Goal: Navigation & Orientation: Find specific page/section

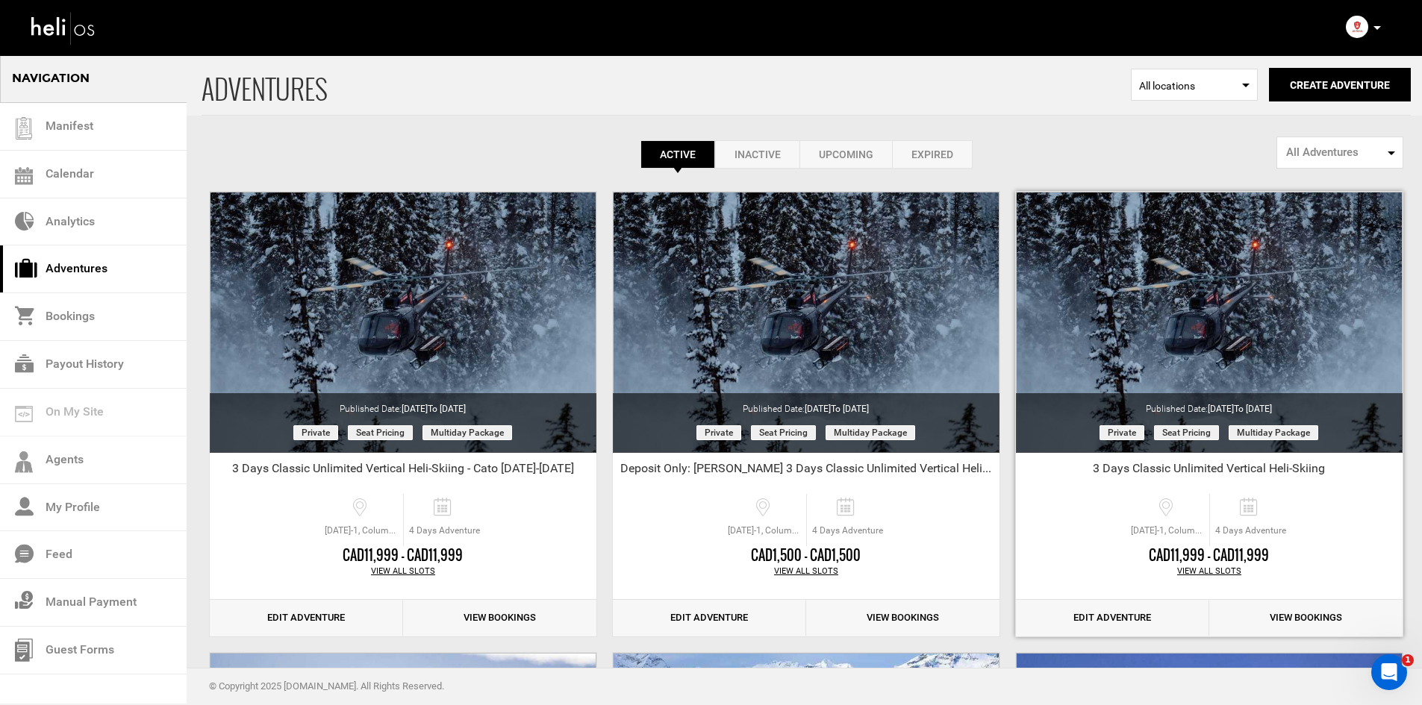
click at [1213, 574] on div "View All Slots" at bounding box center [1209, 572] width 387 height 12
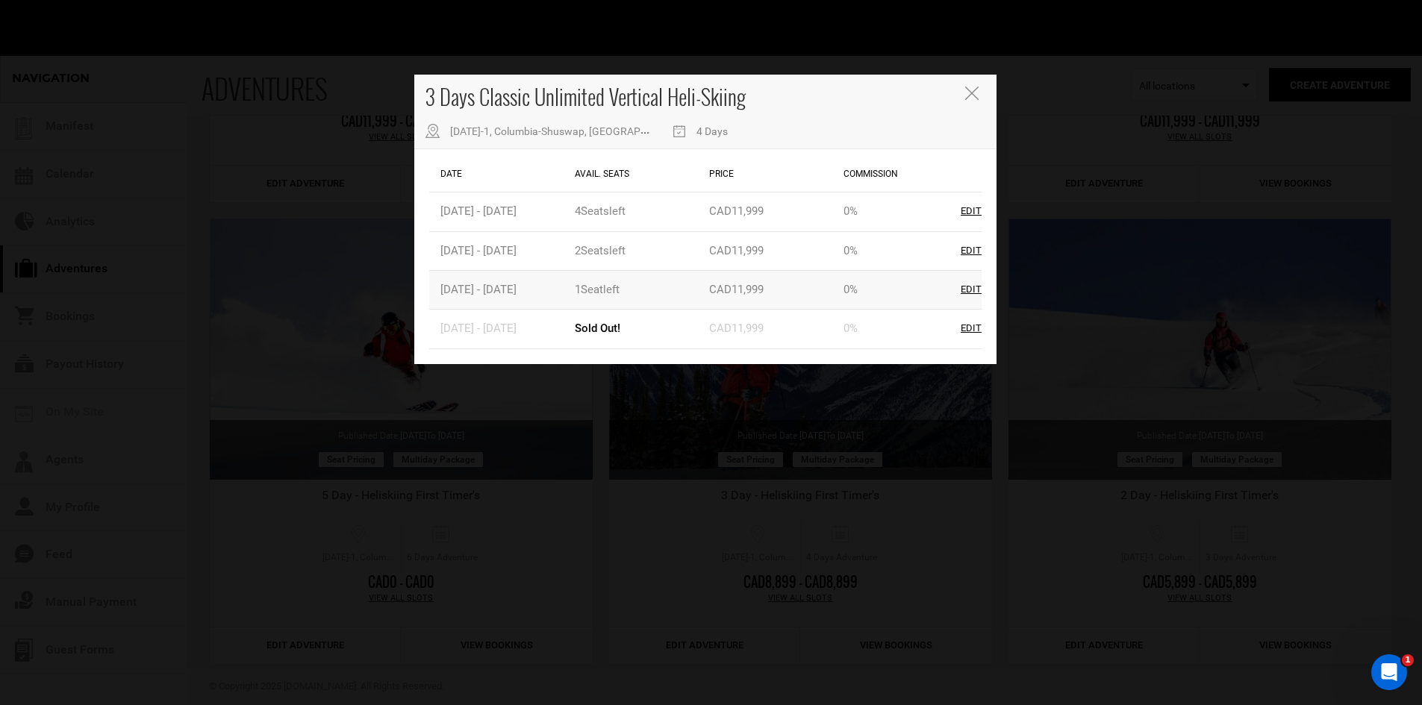
scroll to position [149, 0]
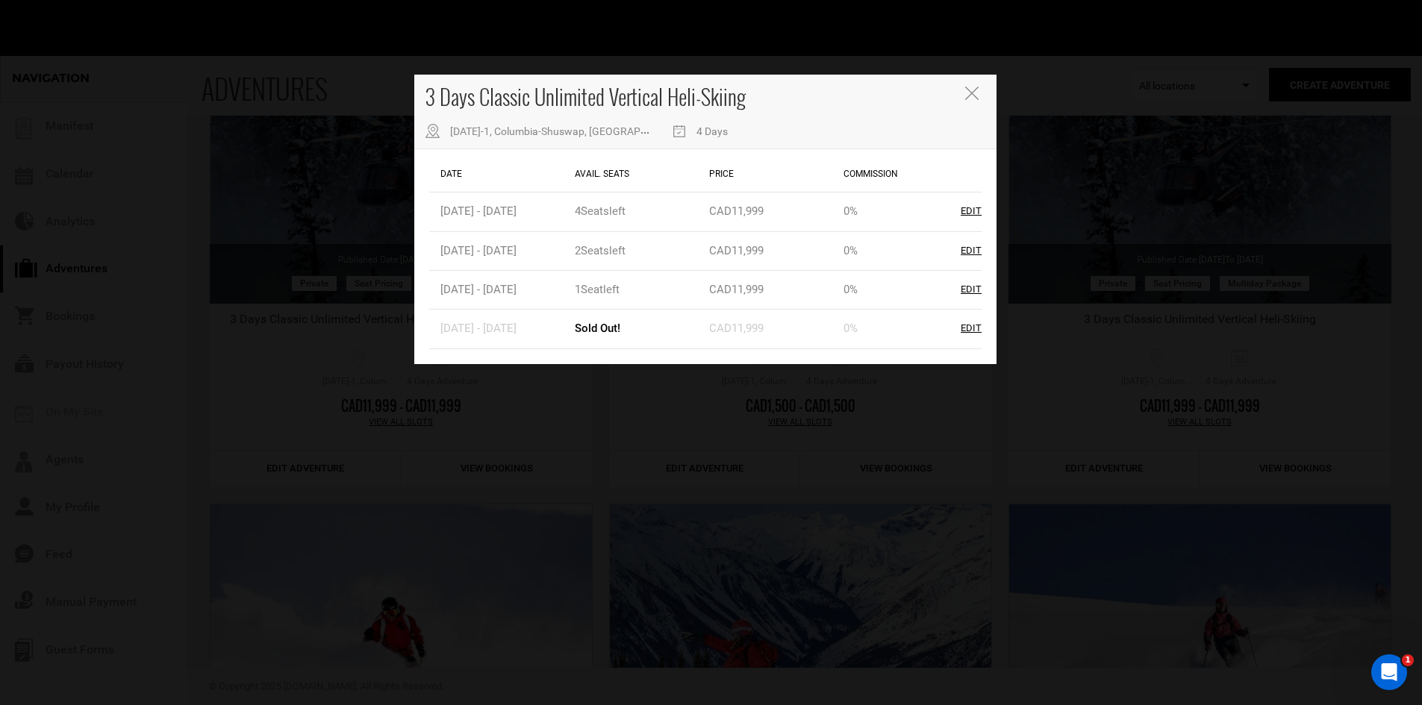
click at [979, 93] on button "Close" at bounding box center [973, 95] width 16 height 16
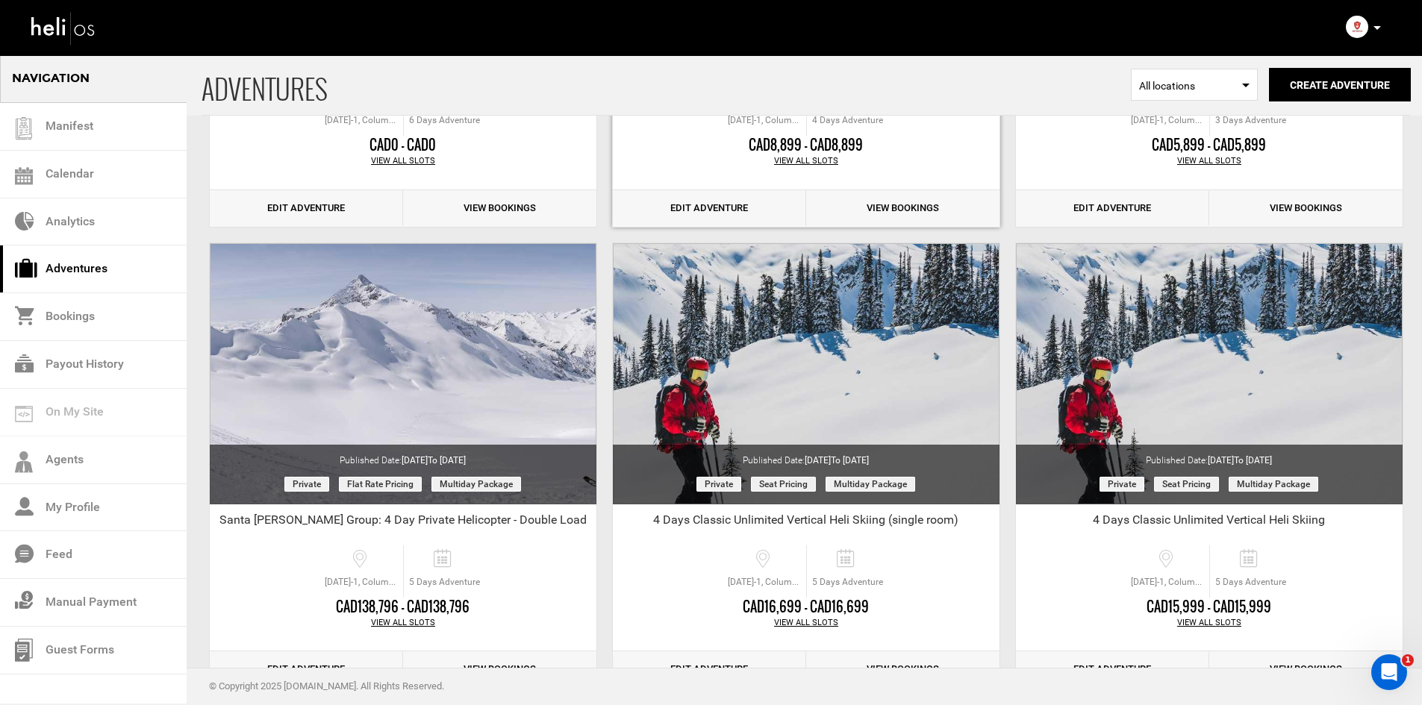
scroll to position [895, 0]
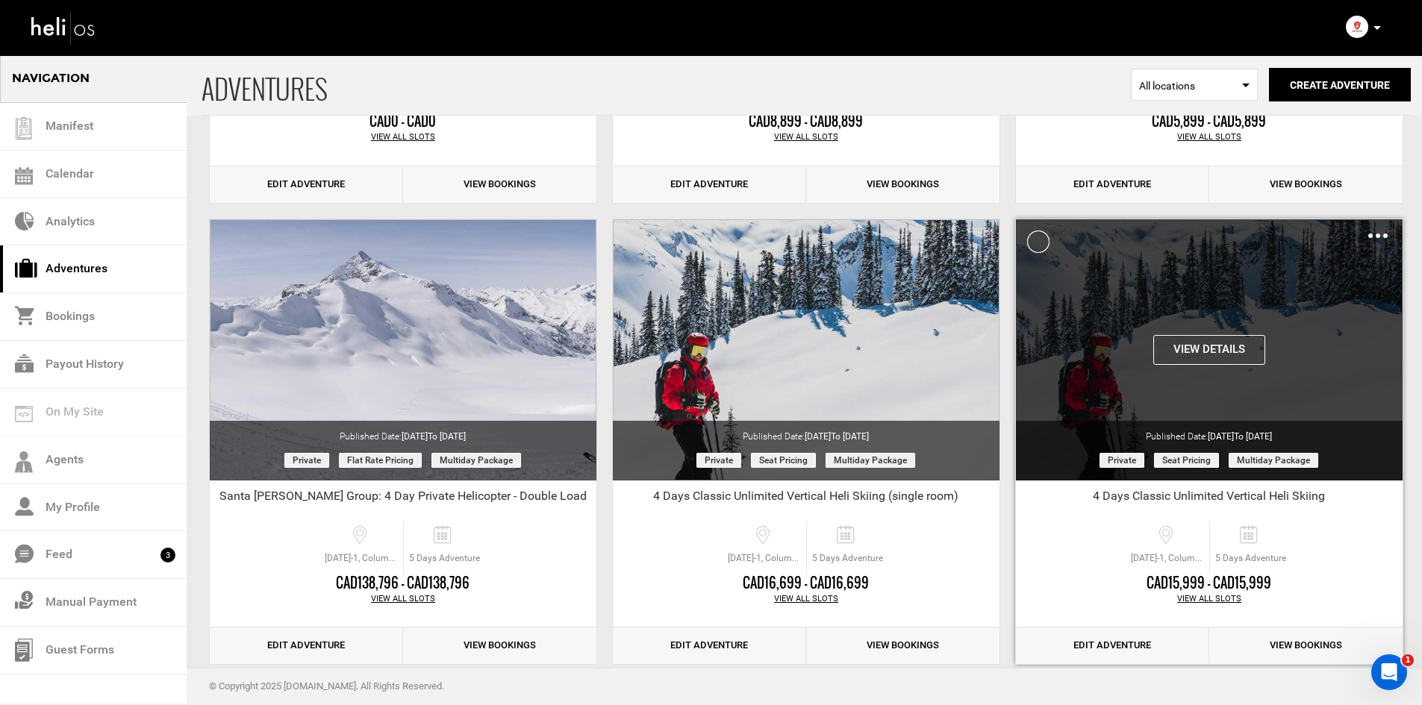
click at [1212, 295] on div "View Details Clone De-Activate Share Delete" at bounding box center [1209, 349] width 387 height 261
click at [1213, 348] on button "View Details" at bounding box center [1209, 350] width 112 height 30
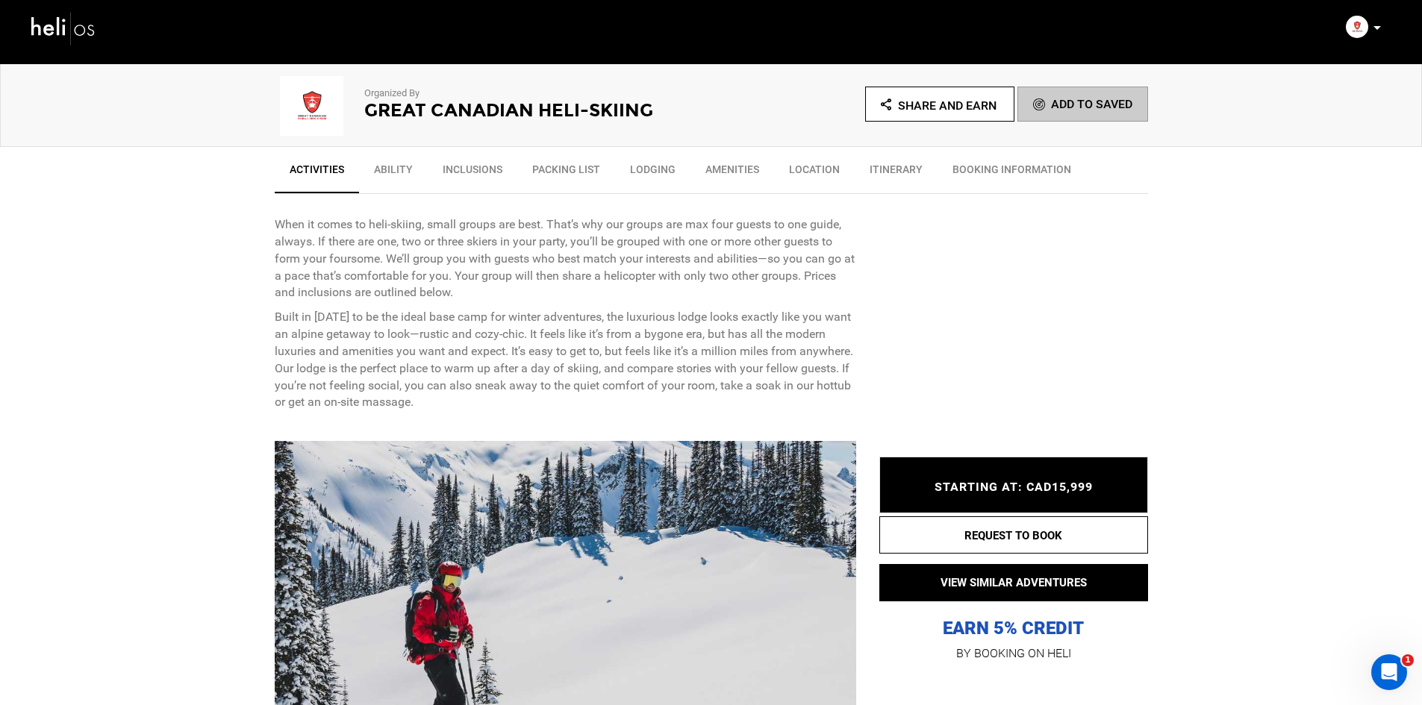
scroll to position [448, 0]
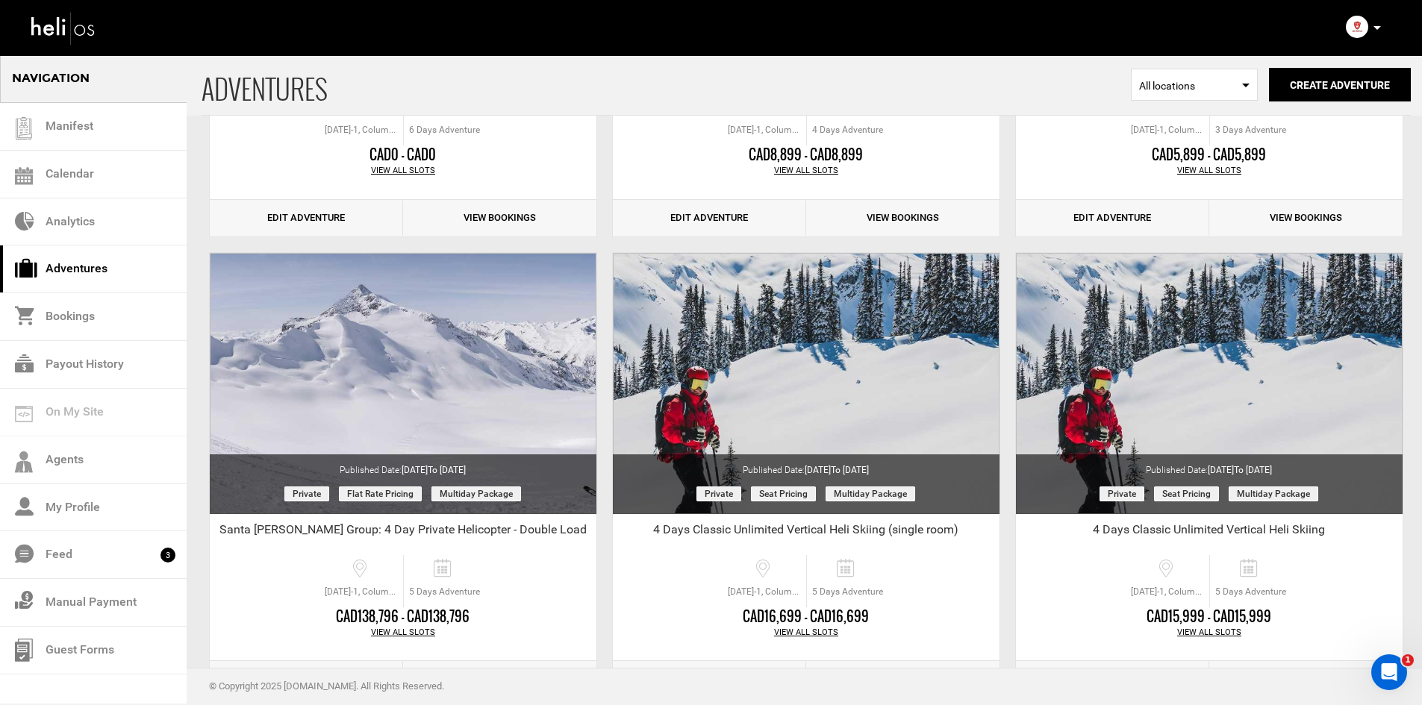
scroll to position [895, 0]
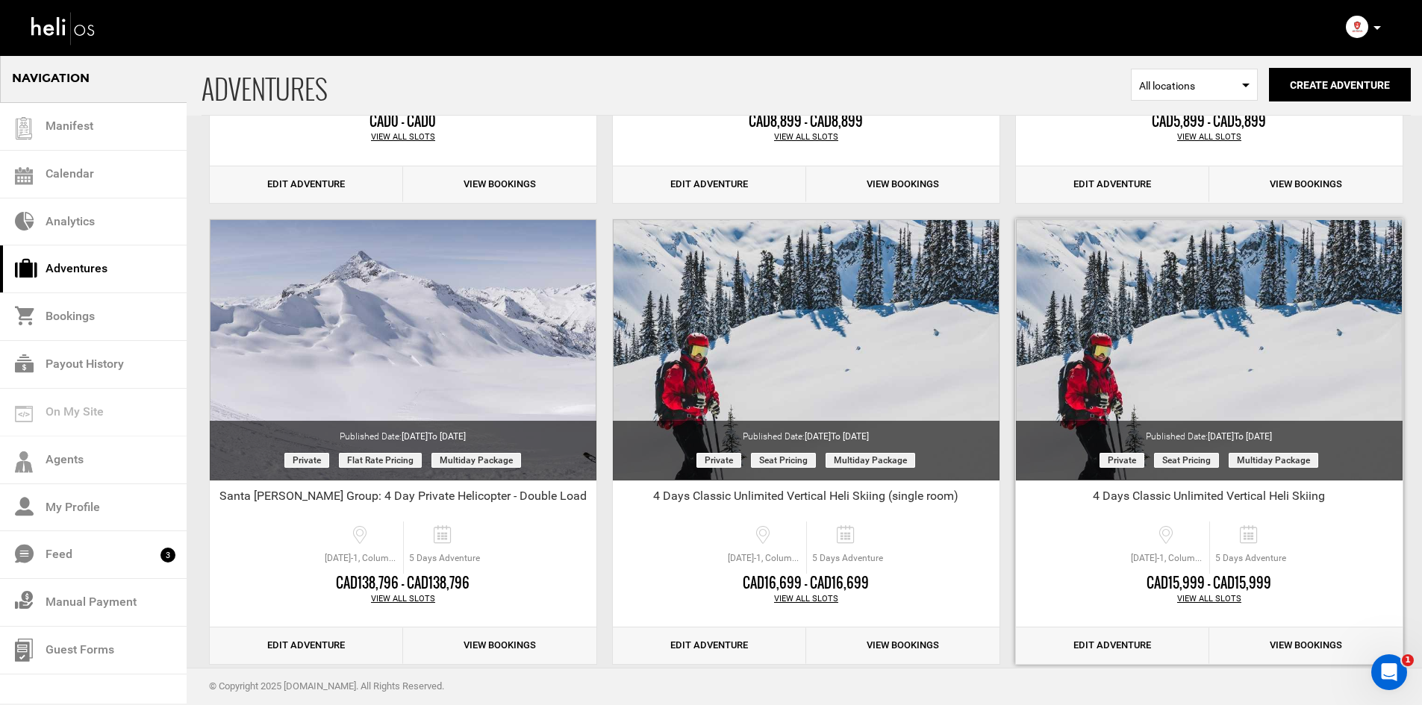
click at [1226, 599] on div "View All Slots" at bounding box center [1209, 599] width 387 height 12
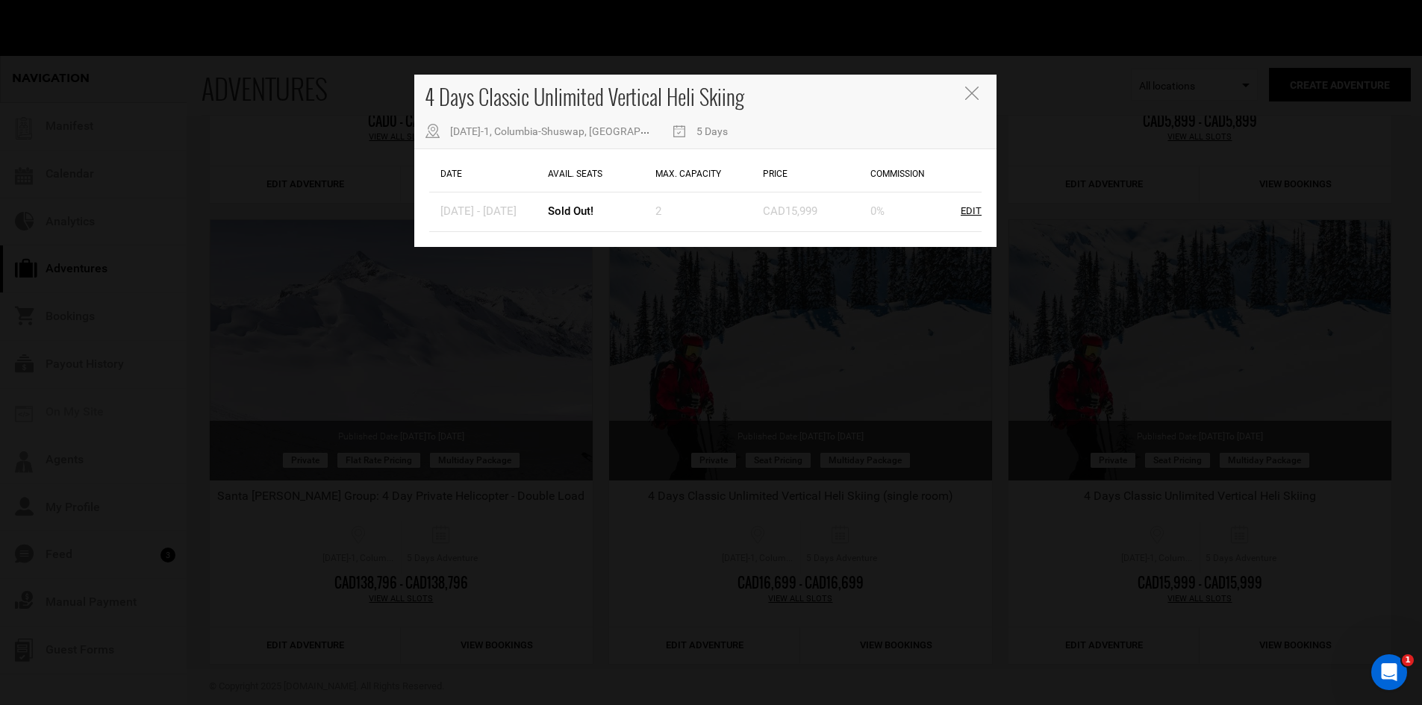
click at [976, 94] on icon "Close" at bounding box center [971, 93] width 13 height 13
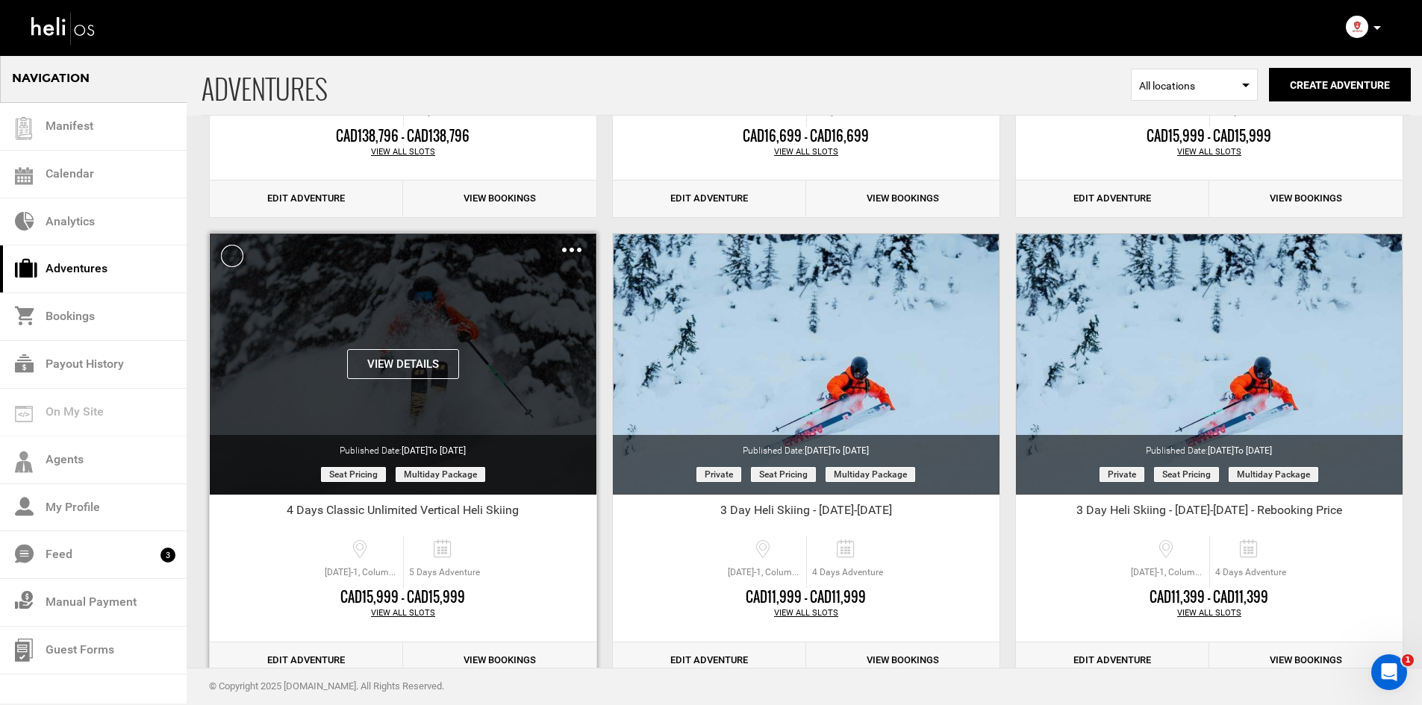
scroll to position [1343, 0]
click at [572, 248] on img at bounding box center [571, 249] width 19 height 4
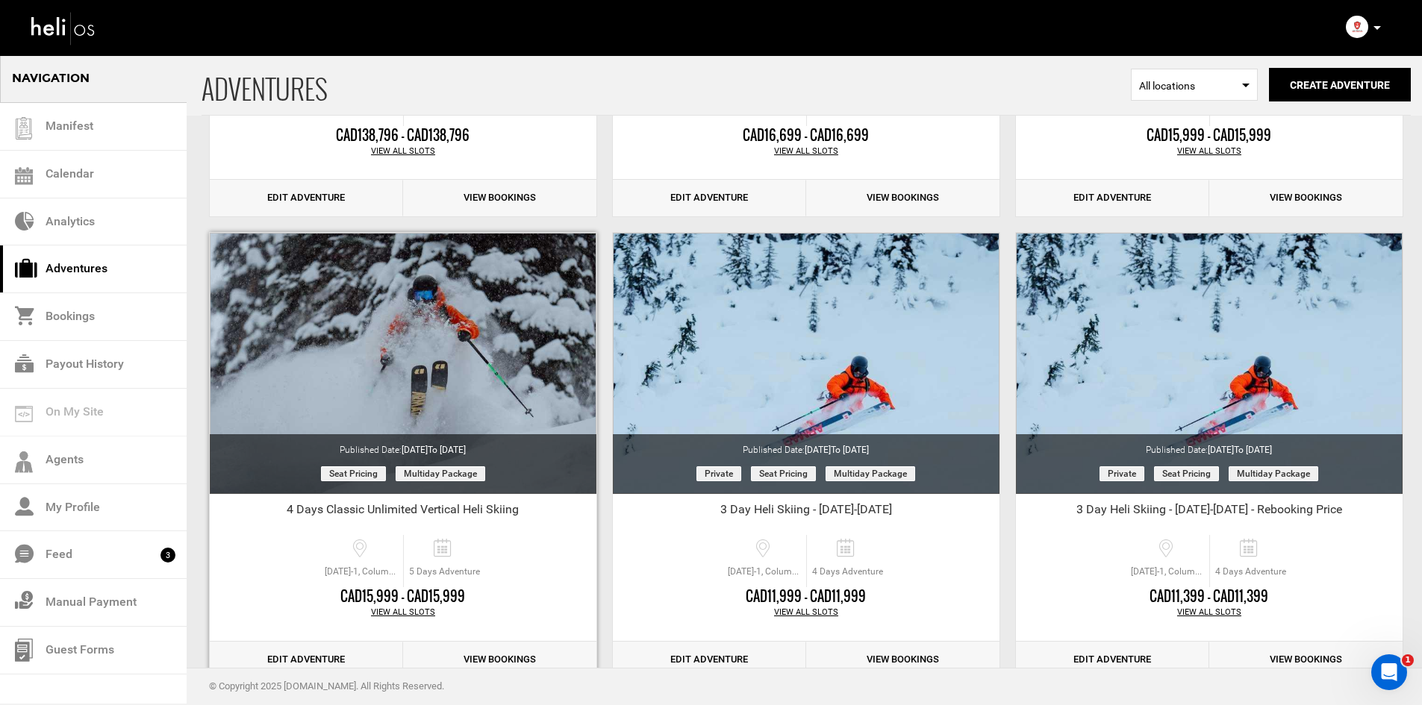
click at [394, 610] on div "View All Slots" at bounding box center [403, 613] width 387 height 12
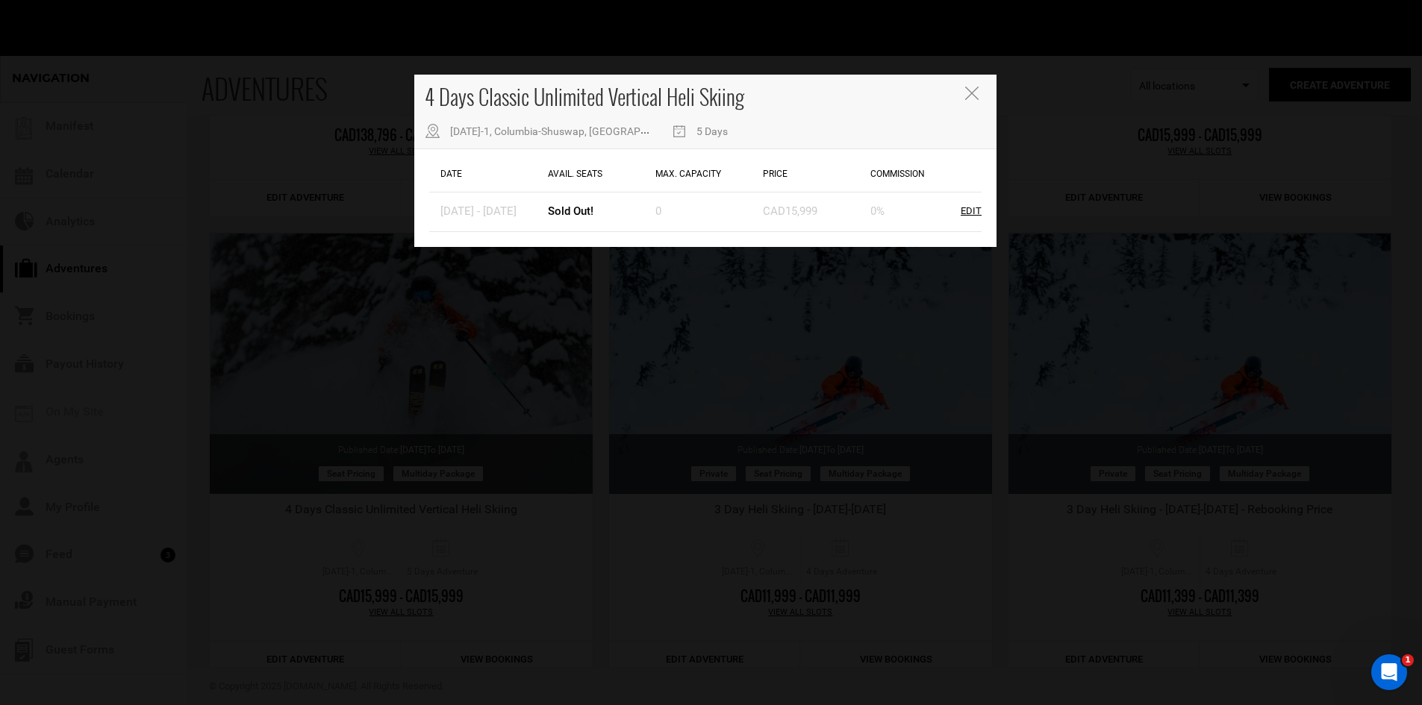
click at [966, 96] on icon "Close" at bounding box center [971, 93] width 13 height 13
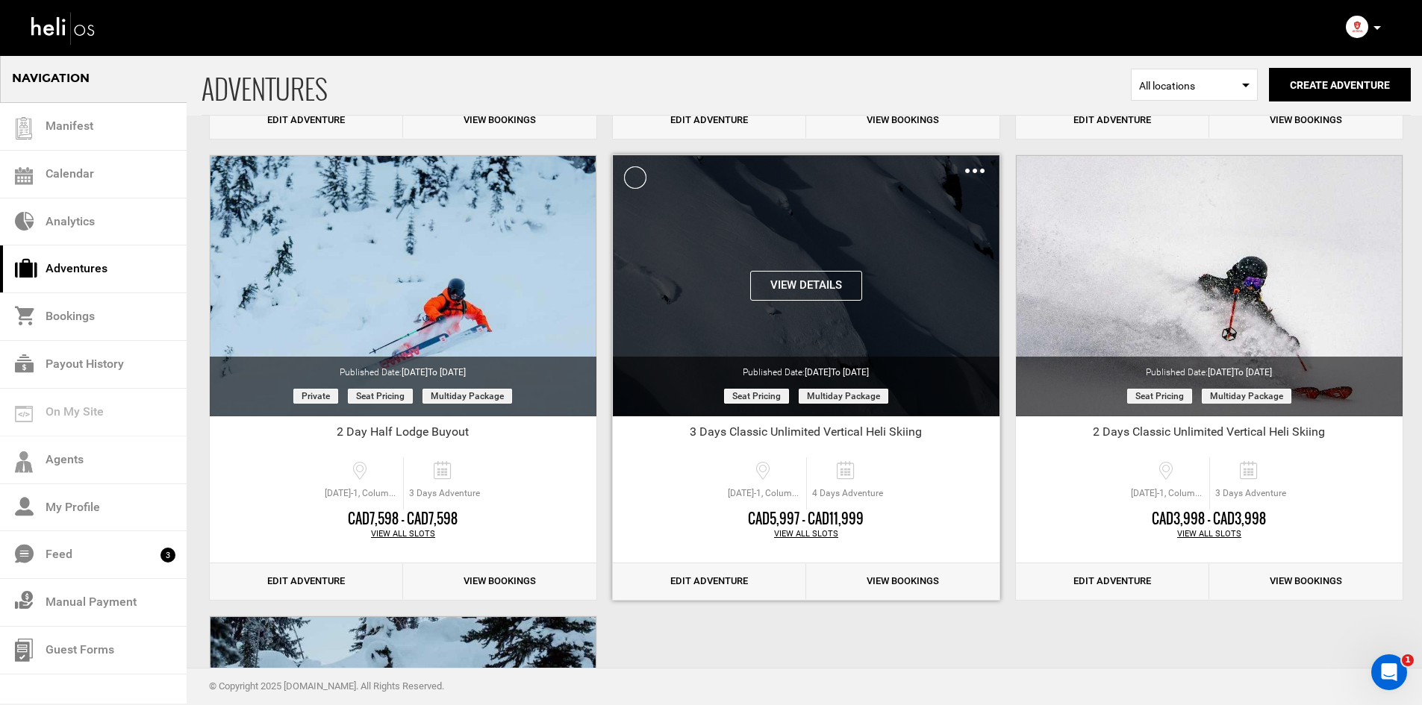
scroll to position [1859, 0]
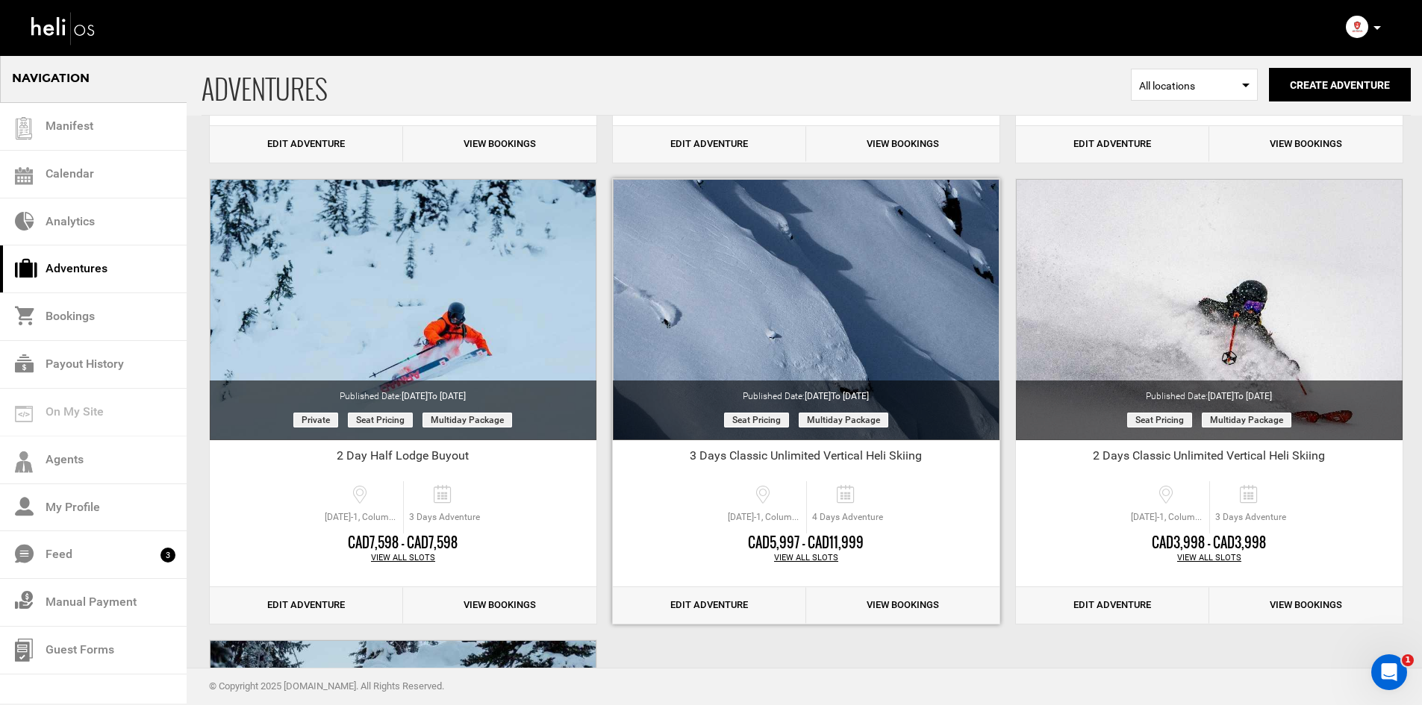
click at [799, 561] on div "View All Slots" at bounding box center [806, 558] width 387 height 12
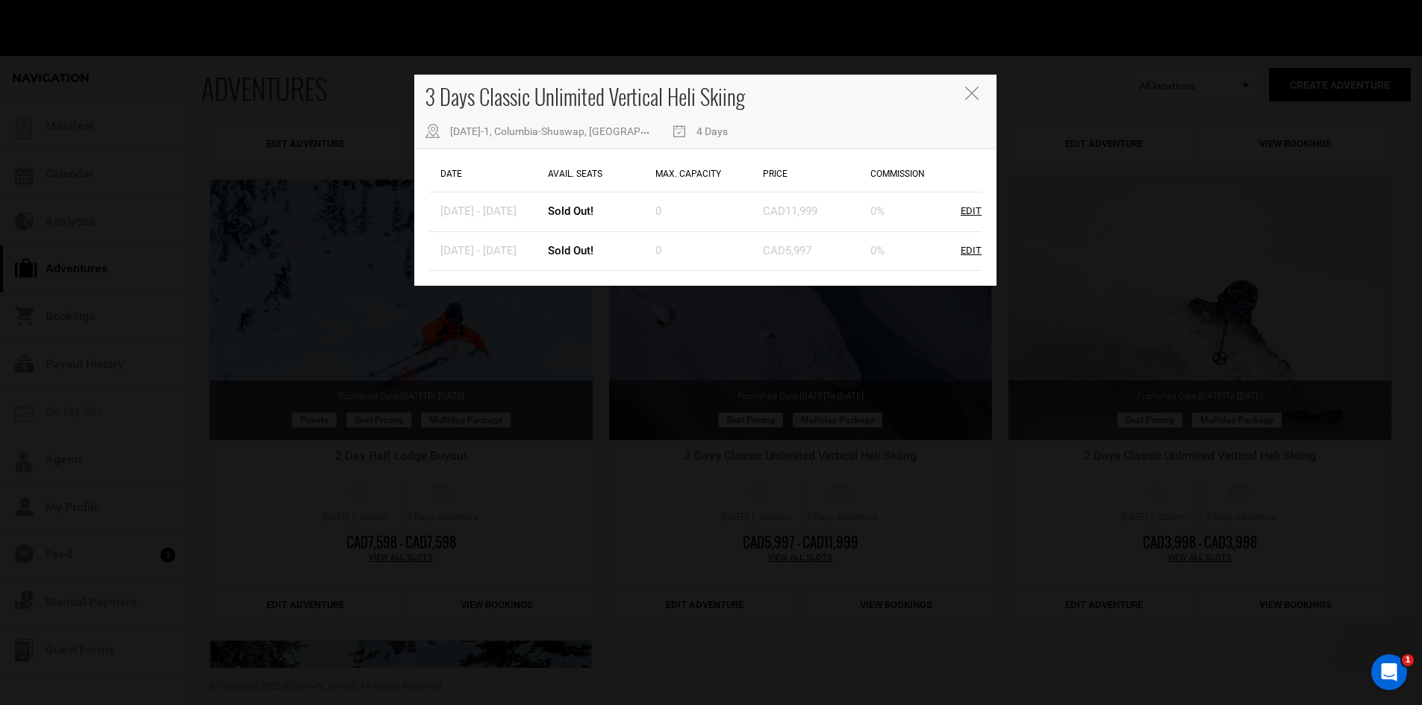
click at [816, 634] on div "3 Days Classic Unlimited Vertical Heli Skiing 486 BC-1, Columbia-Shuswap, BC V0…" at bounding box center [711, 352] width 1422 height 705
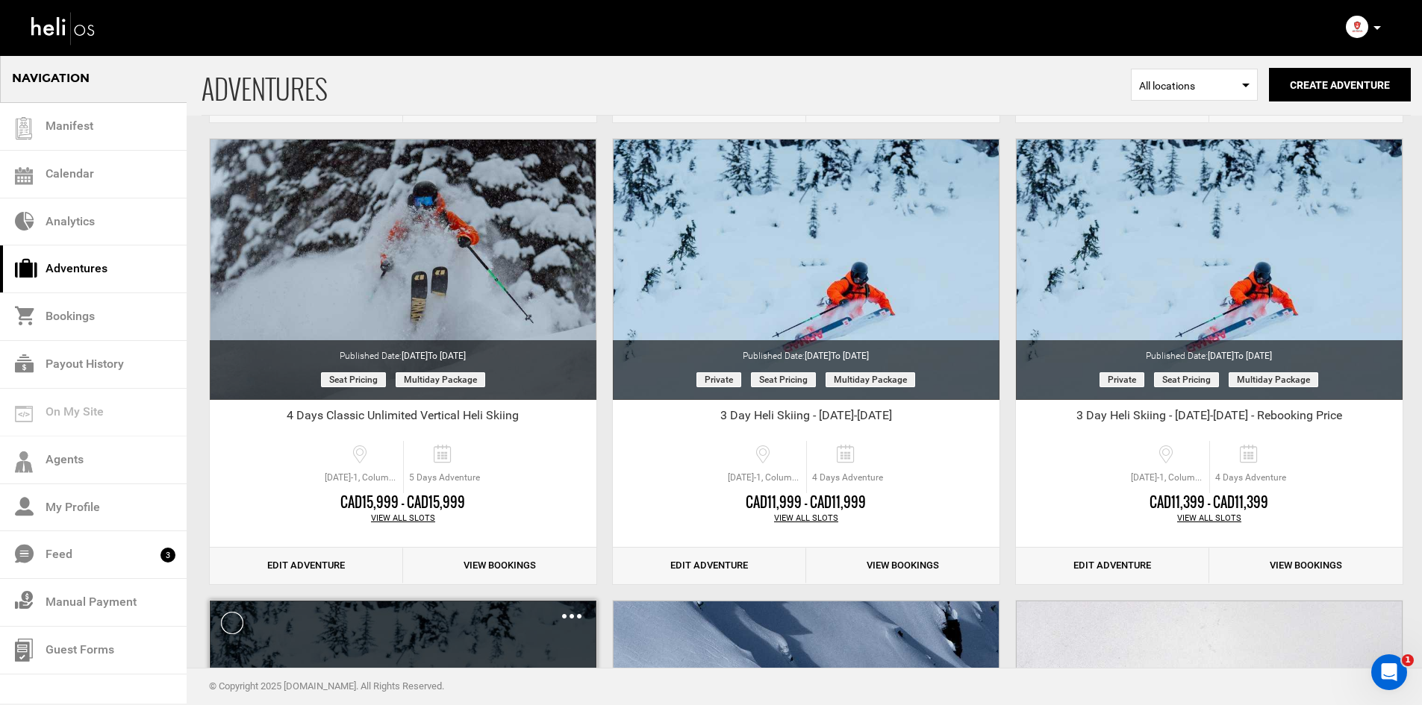
scroll to position [1411, 0]
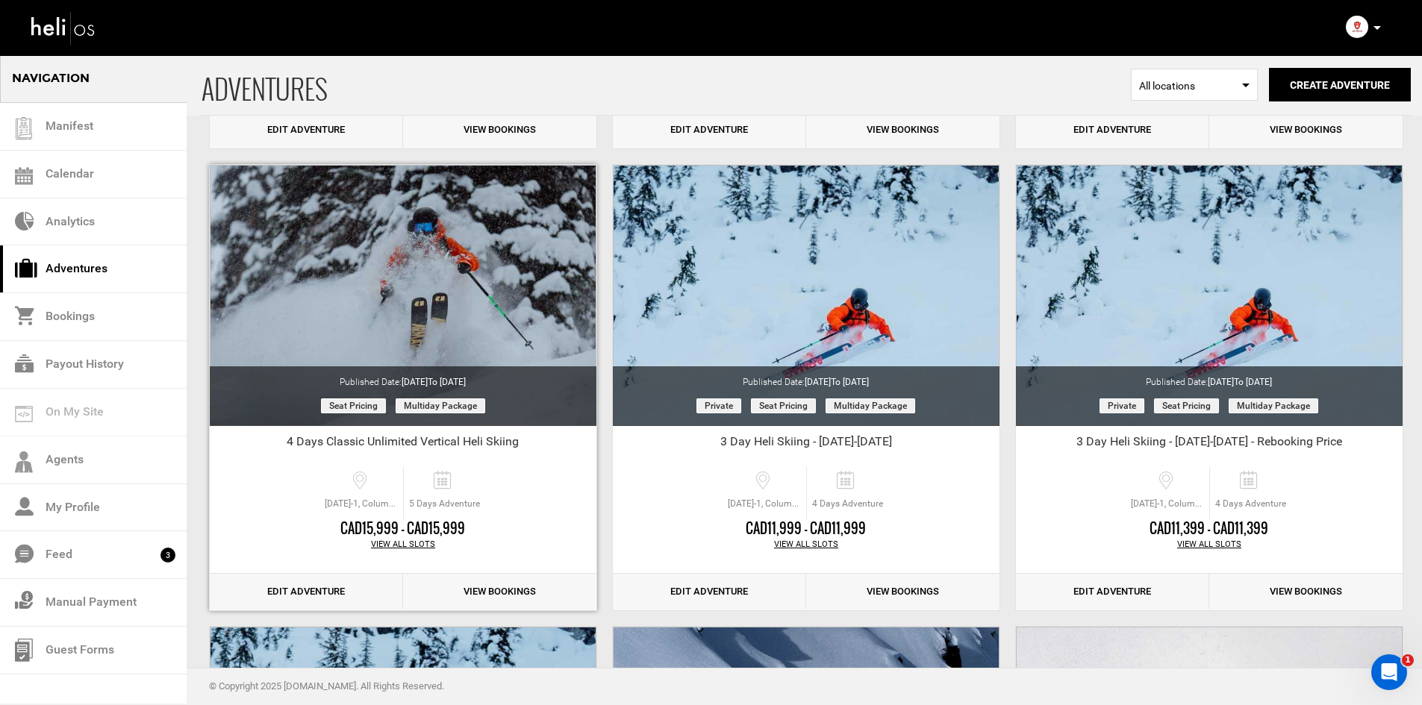
click at [410, 548] on div "View All Slots" at bounding box center [403, 545] width 387 height 12
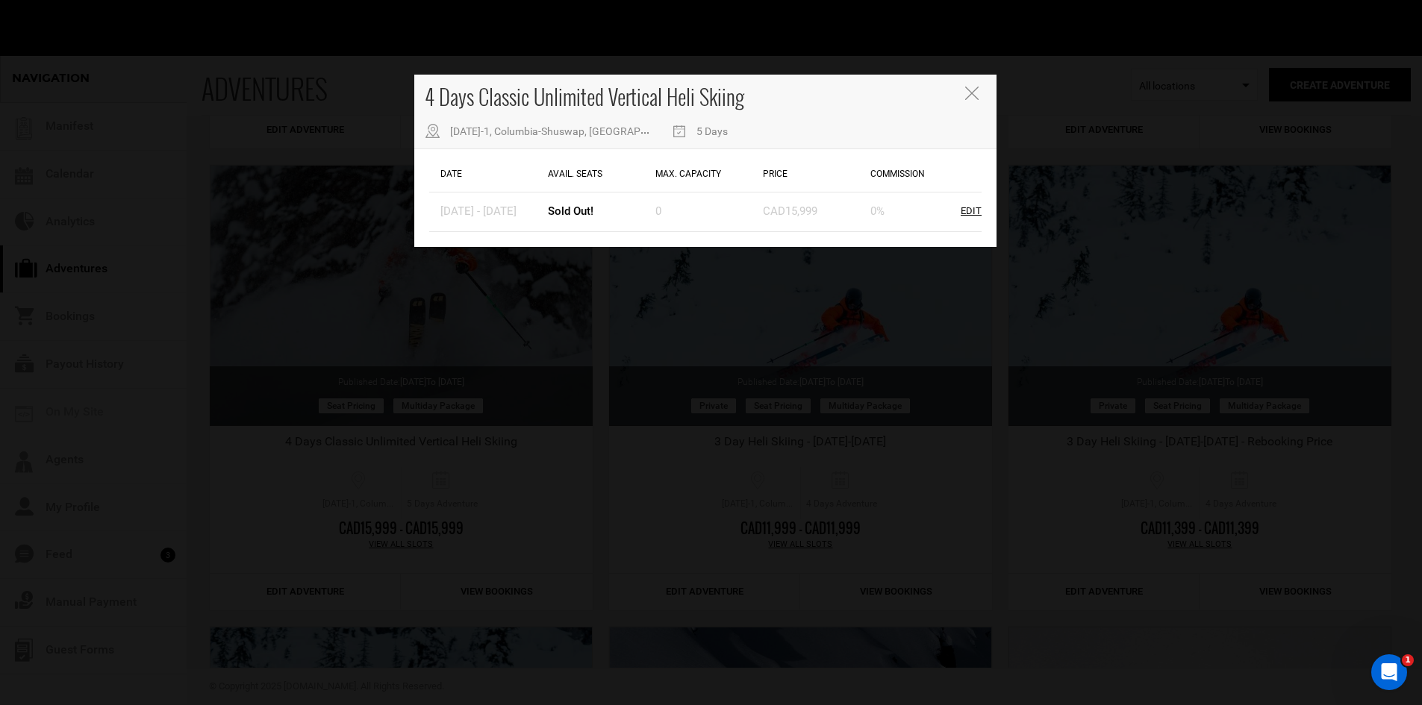
click at [968, 94] on icon "Close" at bounding box center [971, 93] width 13 height 13
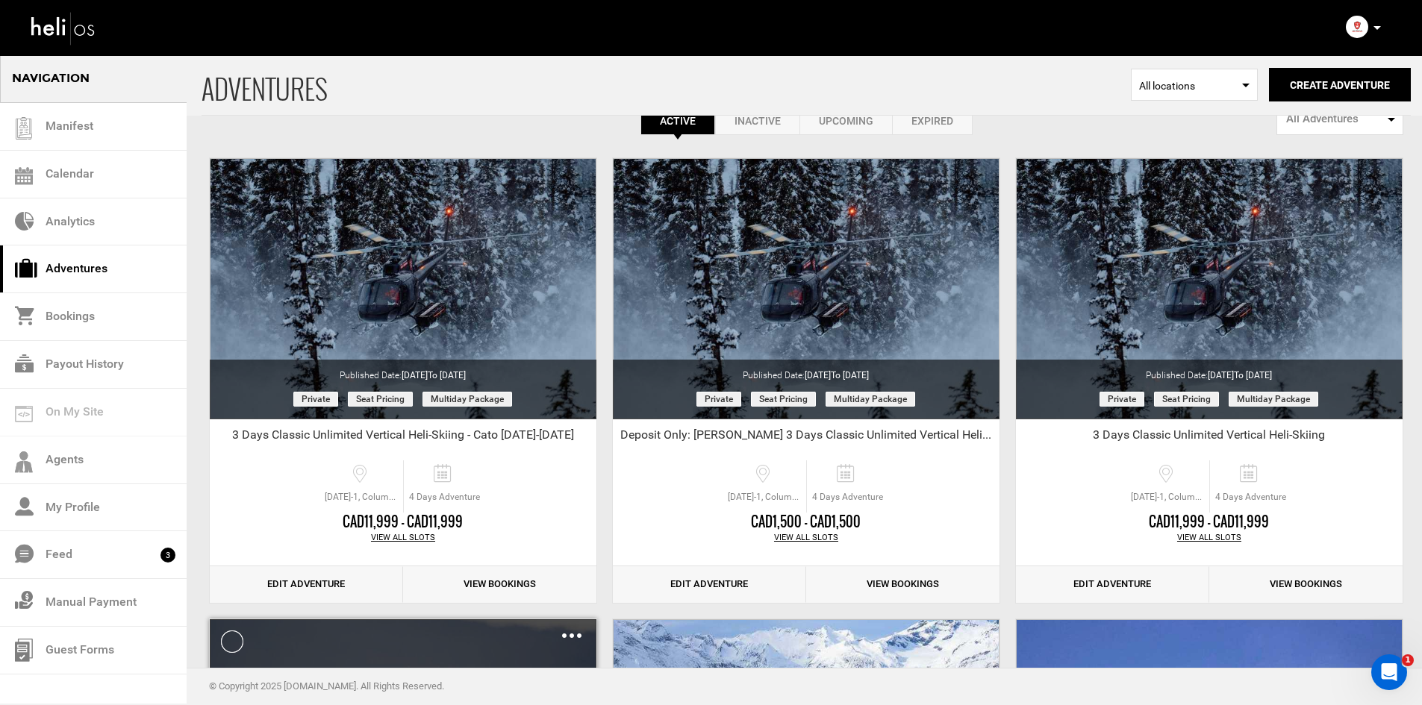
scroll to position [0, 0]
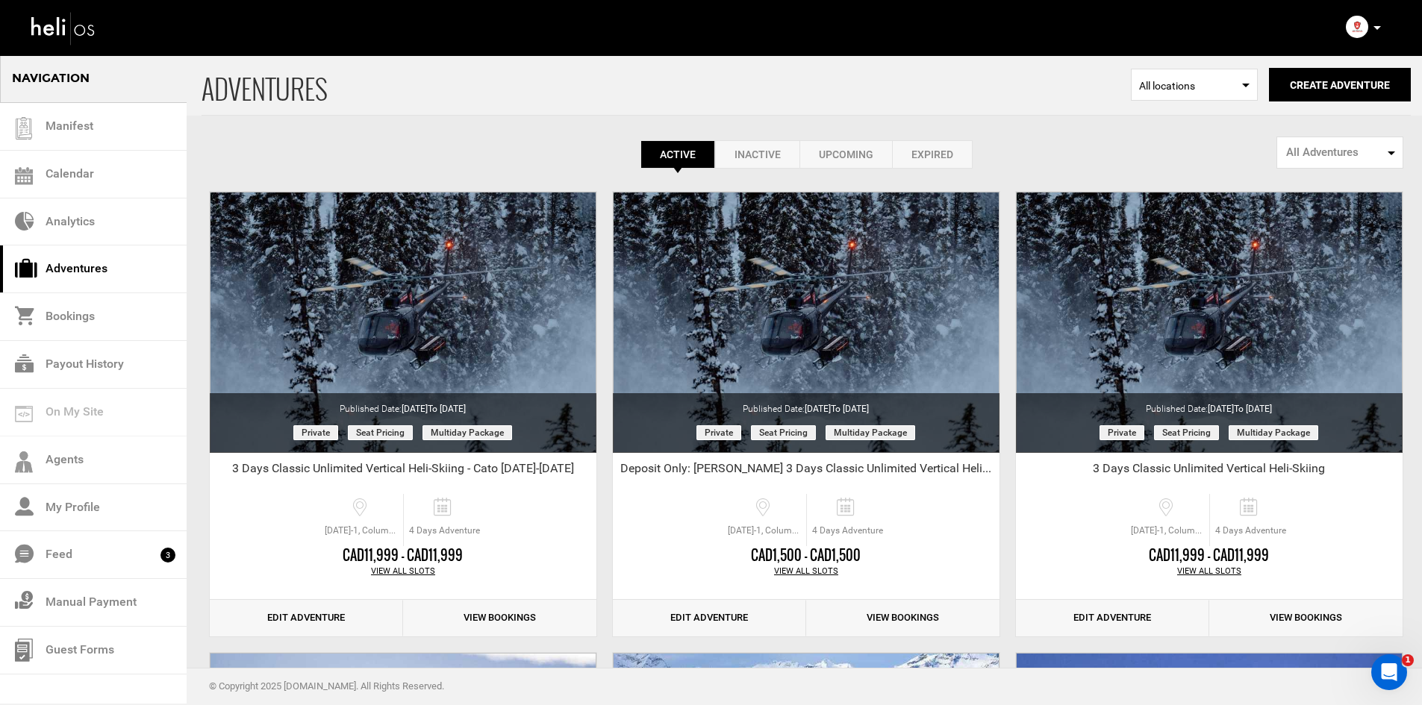
click at [1306, 154] on span "All Adventures" at bounding box center [1335, 153] width 98 height 16
click at [759, 151] on link "Inactive" at bounding box center [757, 154] width 84 height 28
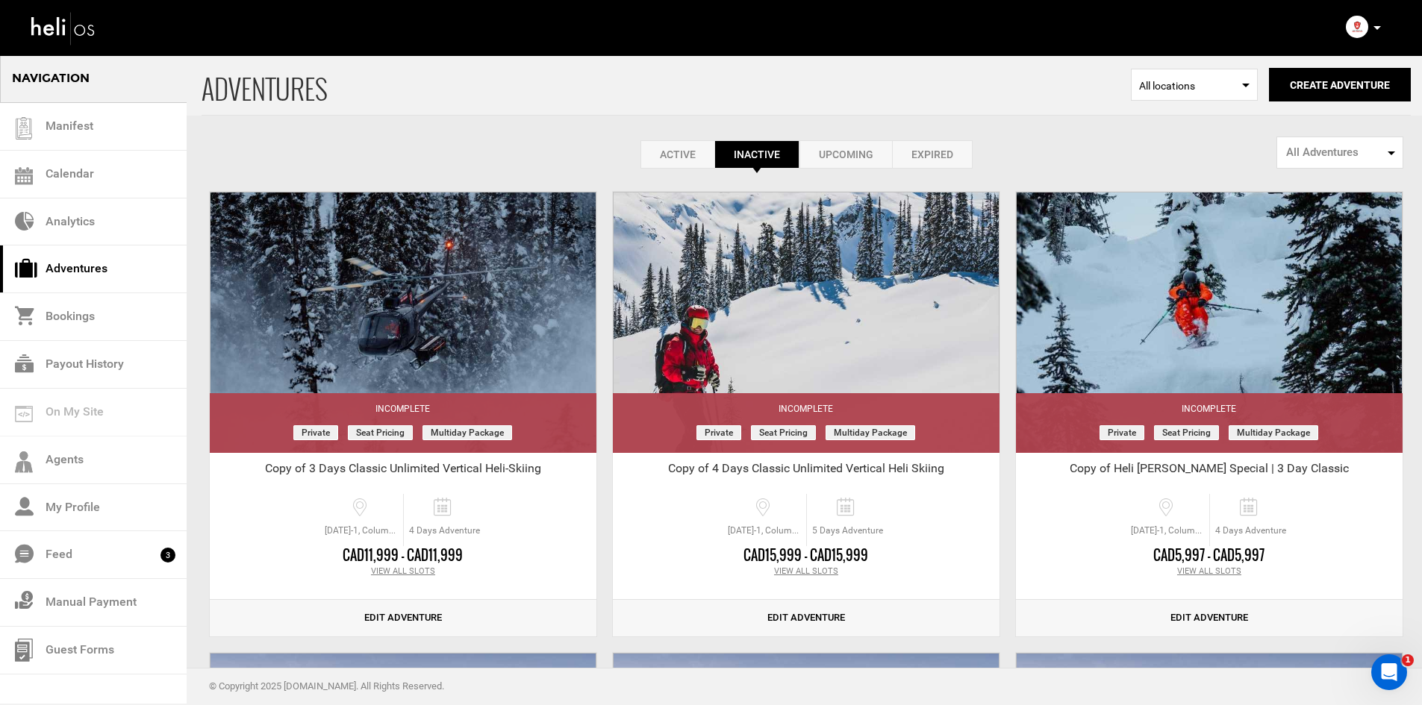
click at [689, 157] on link "Active" at bounding box center [677, 154] width 74 height 28
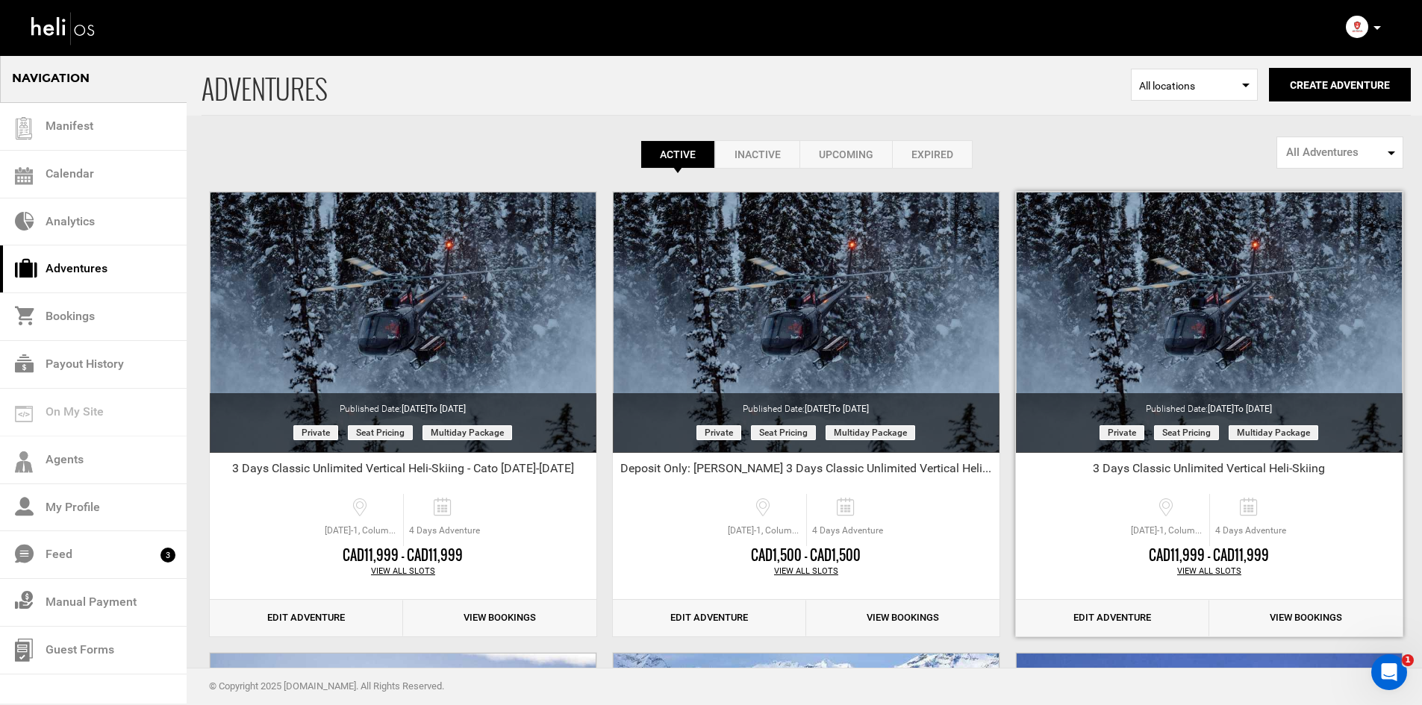
click at [1213, 573] on div "View All Slots" at bounding box center [1209, 572] width 387 height 12
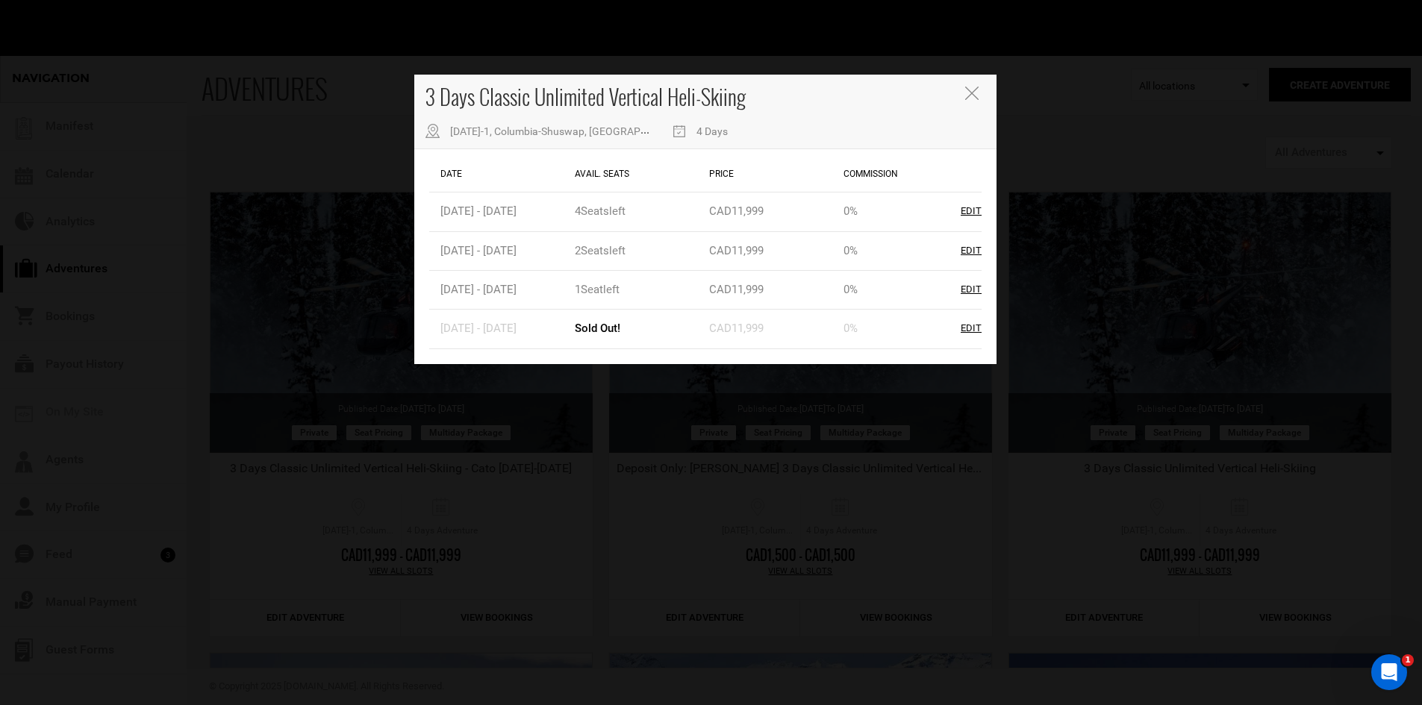
click at [979, 87] on button "Close" at bounding box center [973, 95] width 16 height 16
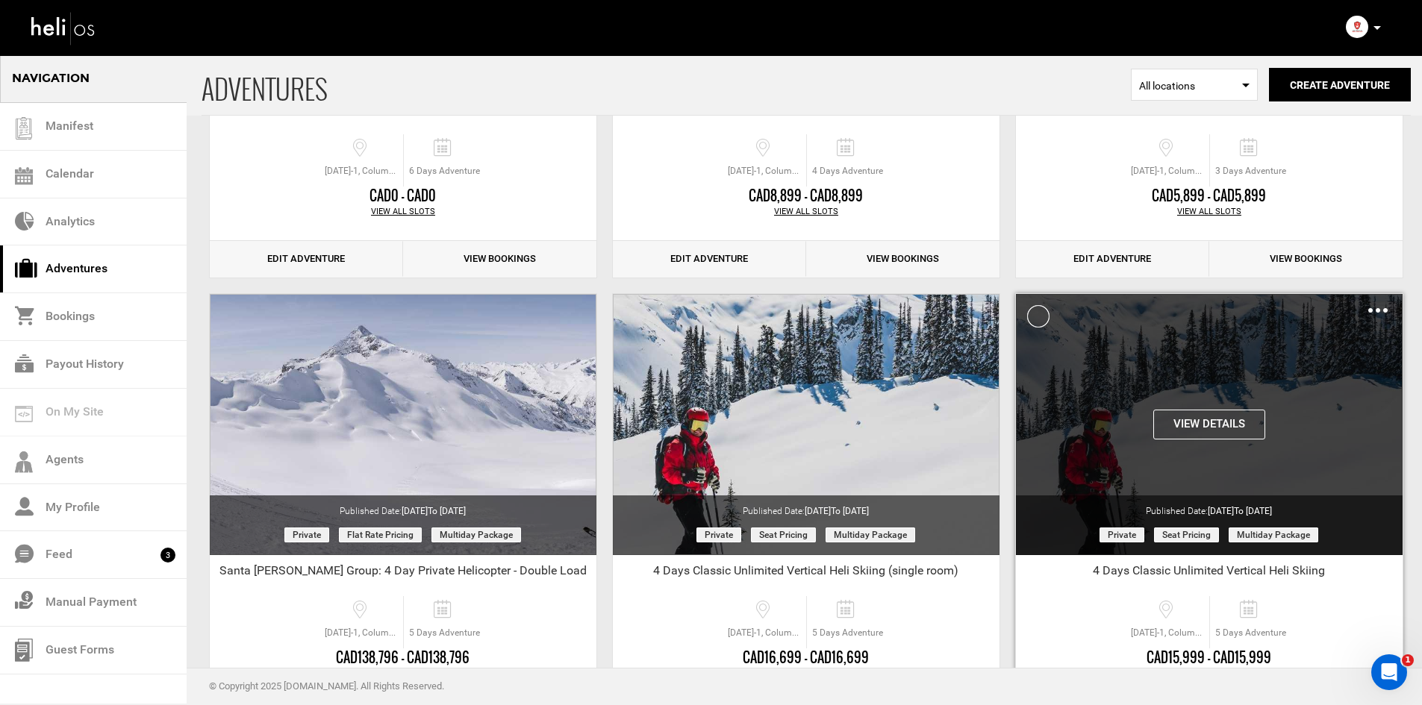
scroll to position [895, 0]
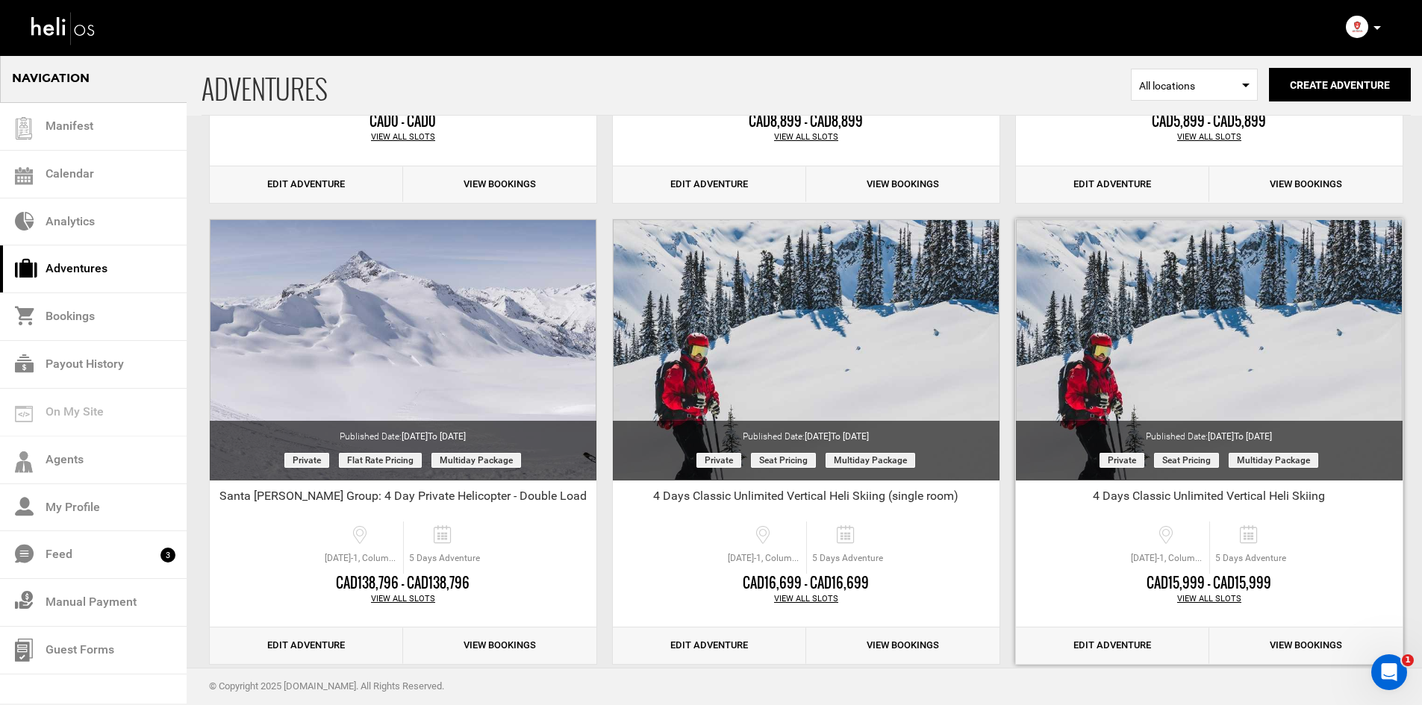
click at [1225, 595] on div "View All Slots" at bounding box center [1209, 599] width 387 height 12
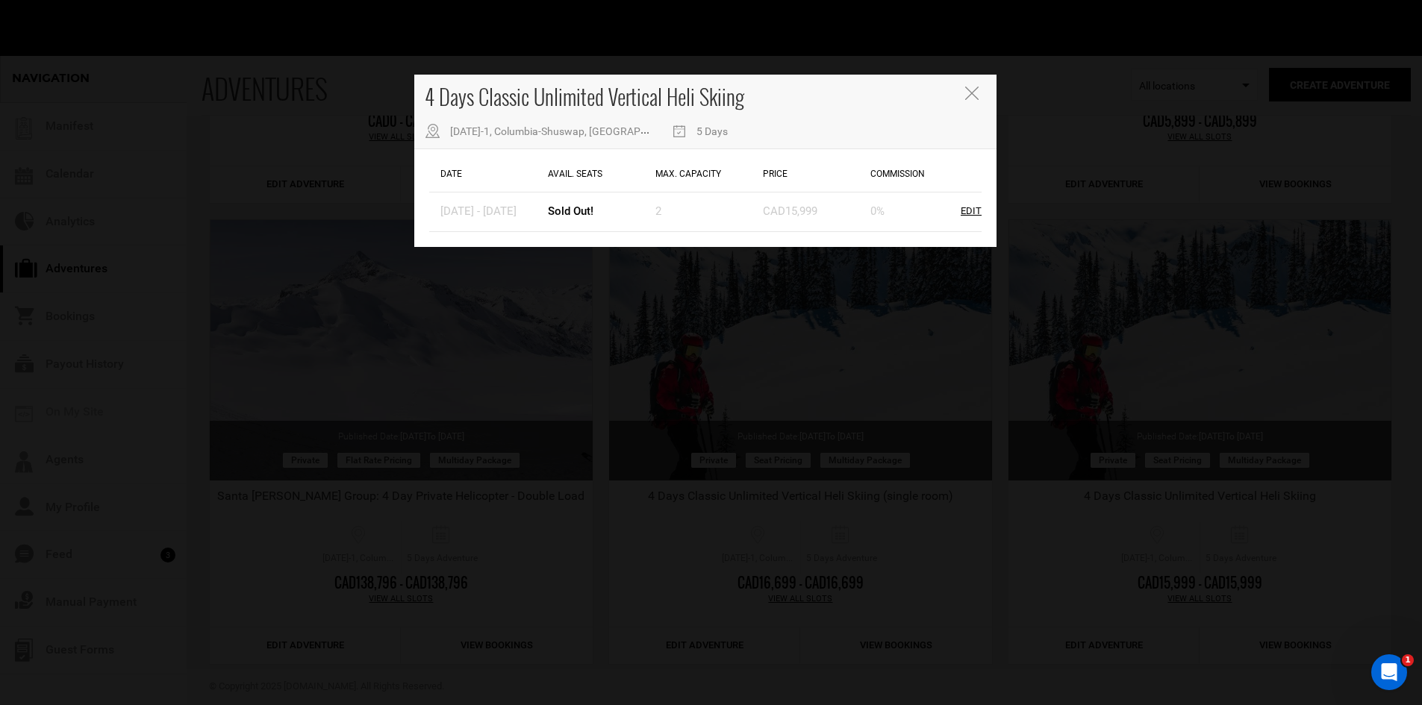
click at [969, 98] on icon "Close" at bounding box center [971, 93] width 13 height 13
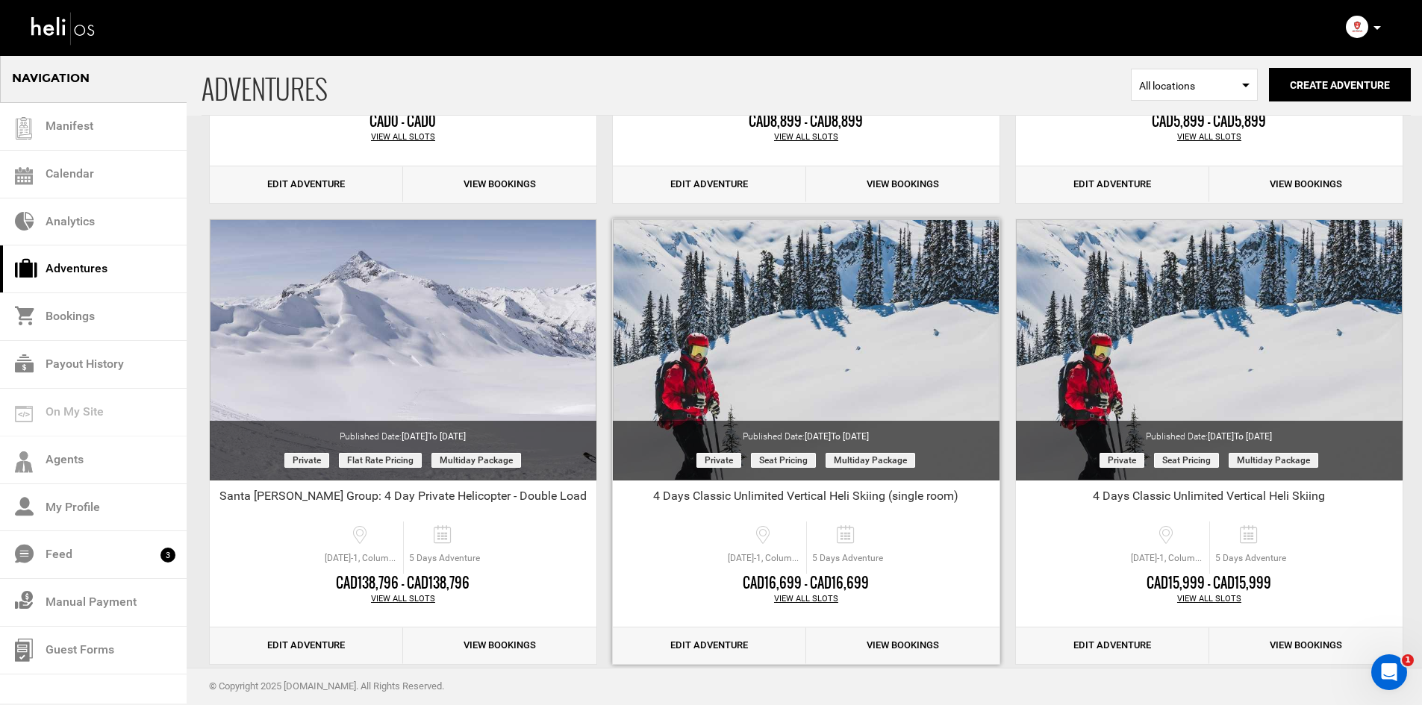
click at [821, 595] on div "View All Slots" at bounding box center [806, 599] width 387 height 12
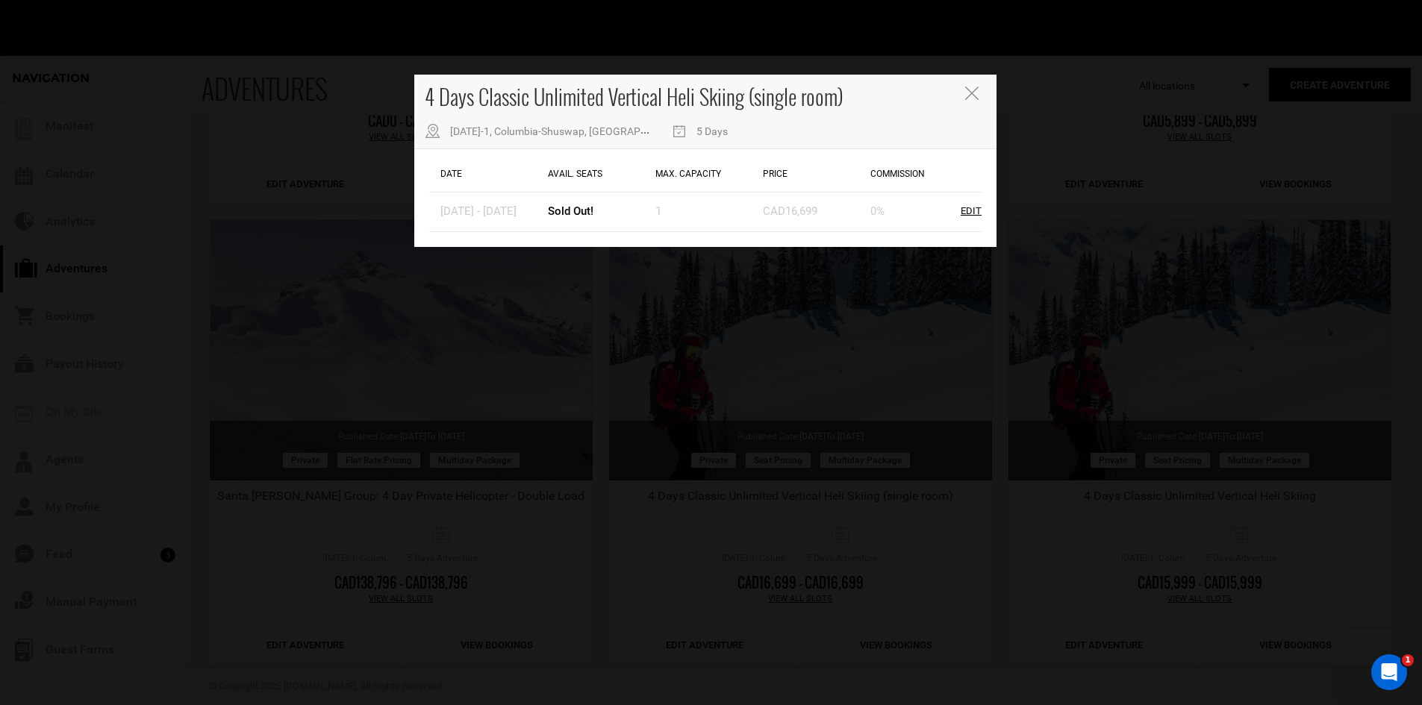
click at [972, 98] on icon "Close" at bounding box center [971, 93] width 13 height 13
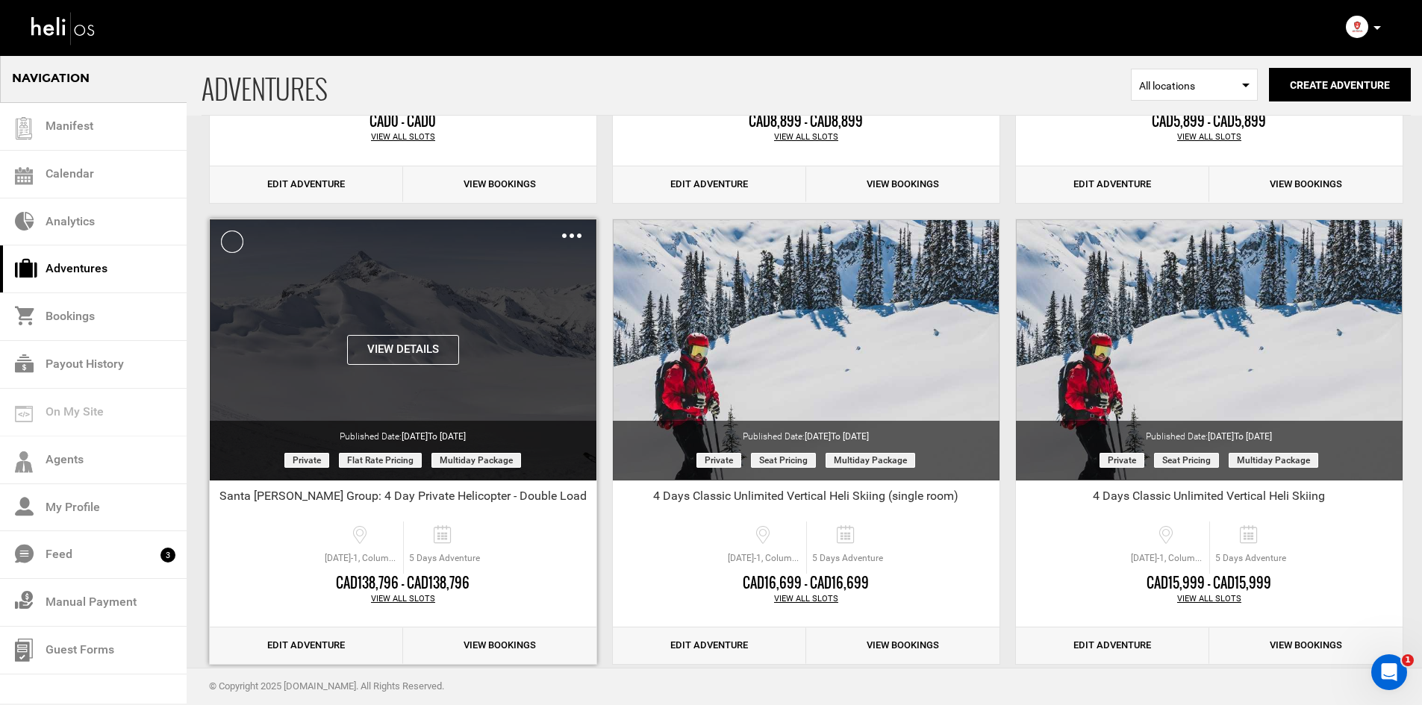
scroll to position [970, 0]
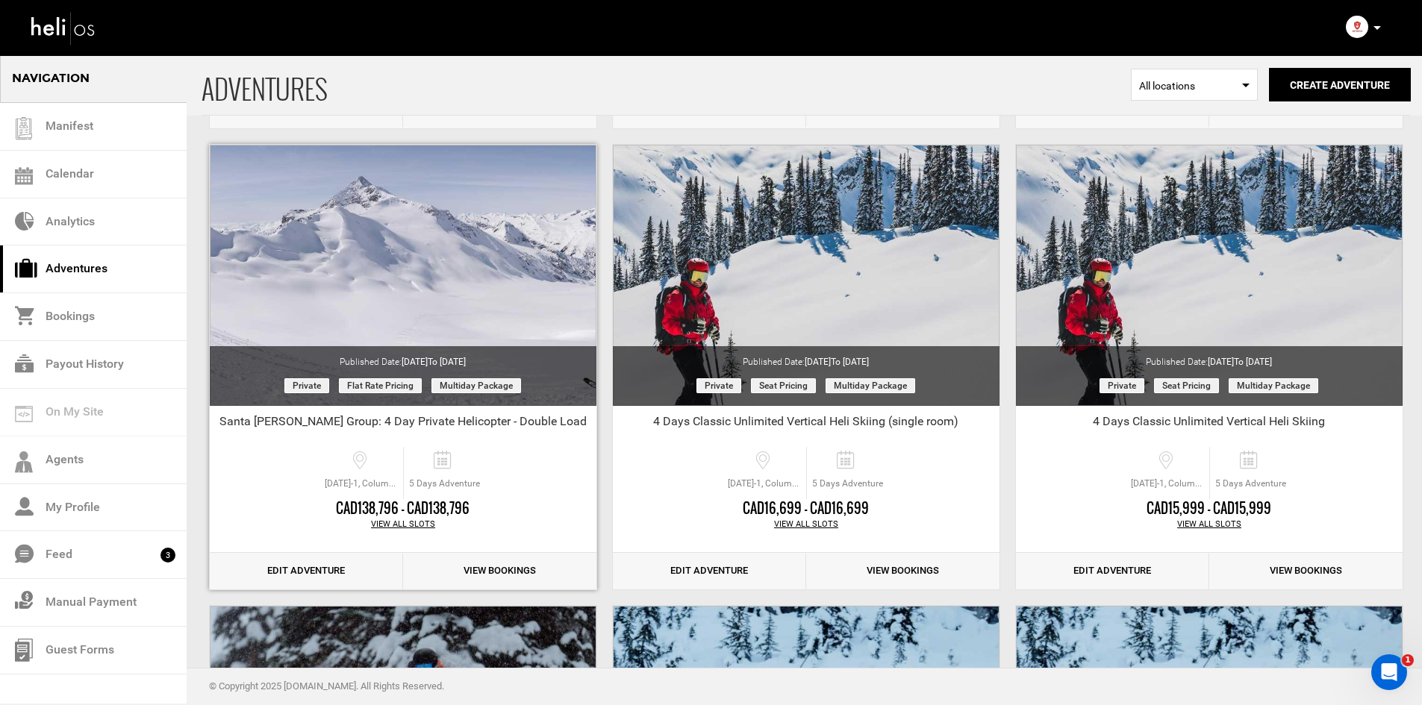
click at [394, 522] on div "View All Slots" at bounding box center [403, 525] width 387 height 12
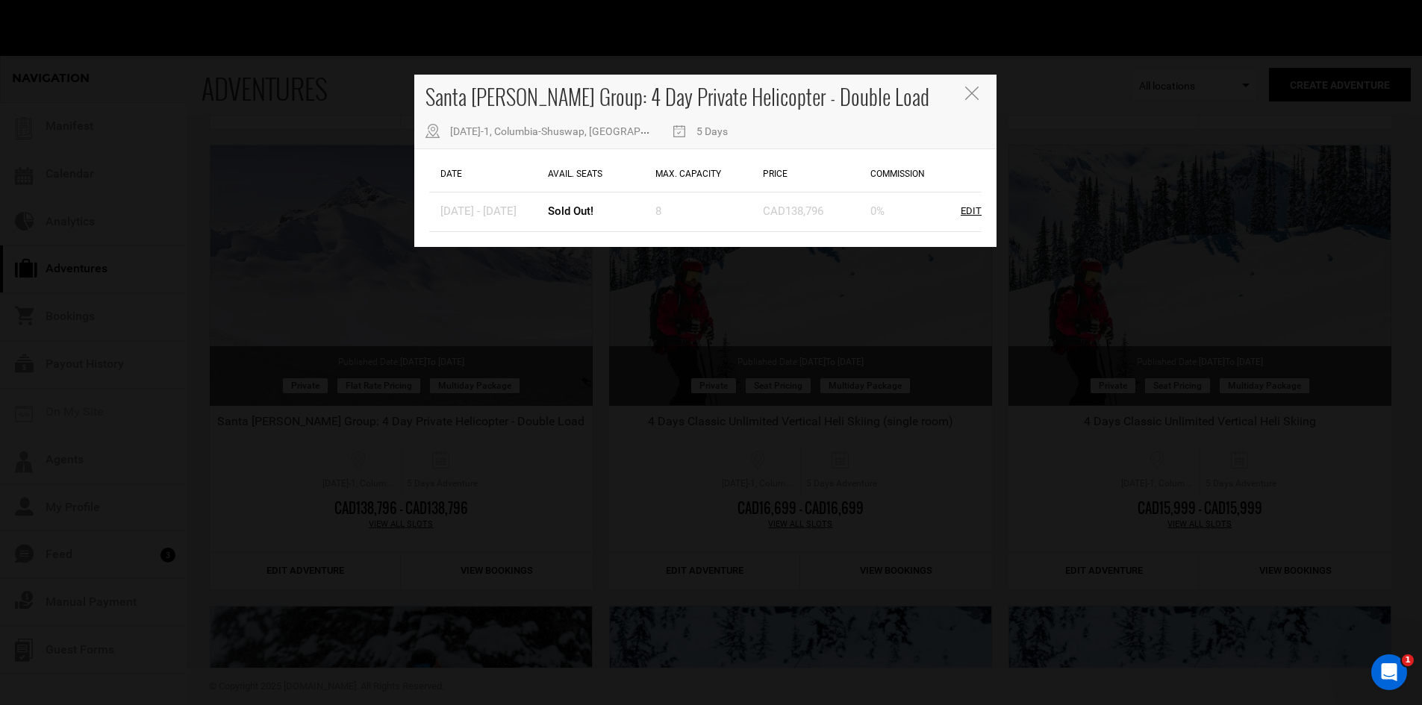
click at [963, 93] on div "Santa Barbara Group: 4 Day Private Helicopter - Double Load 486 BC-1, Columbia-…" at bounding box center [705, 112] width 582 height 75
click at [967, 93] on icon "Close" at bounding box center [971, 93] width 13 height 13
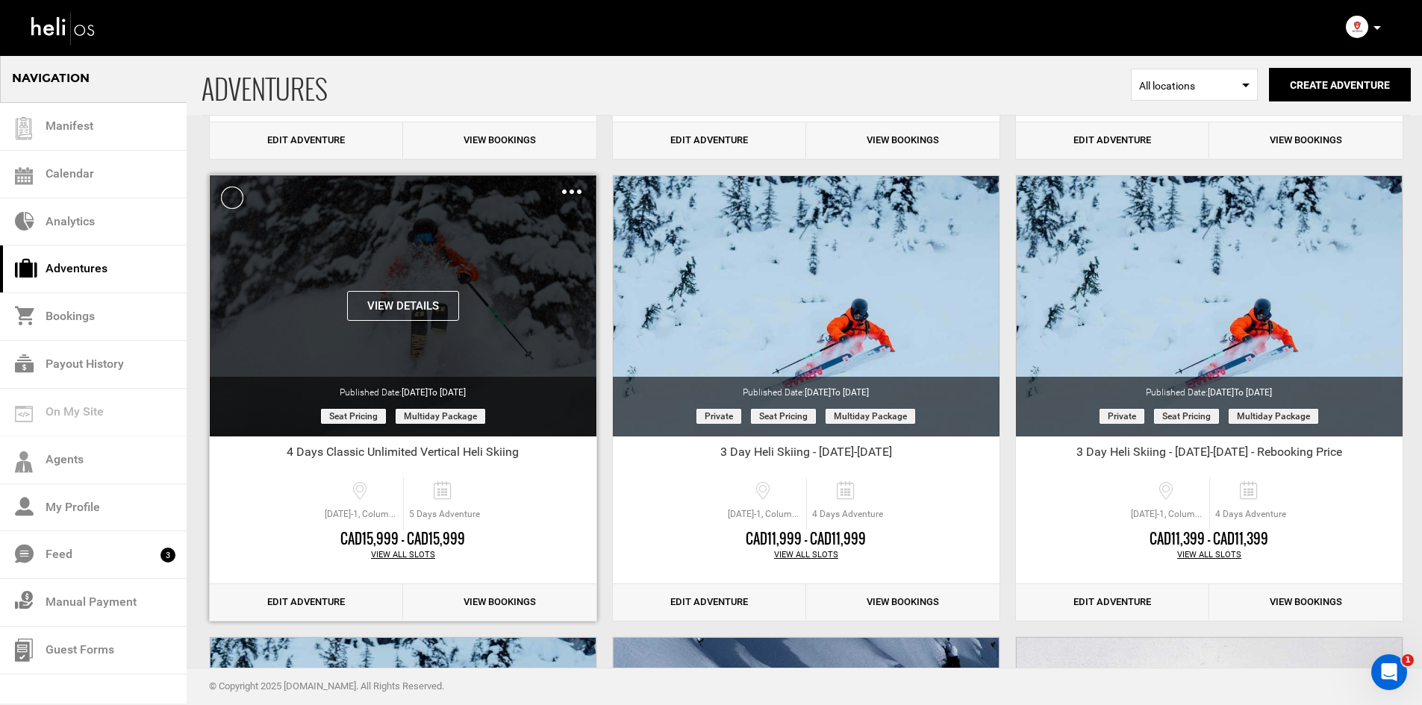
scroll to position [1418, 0]
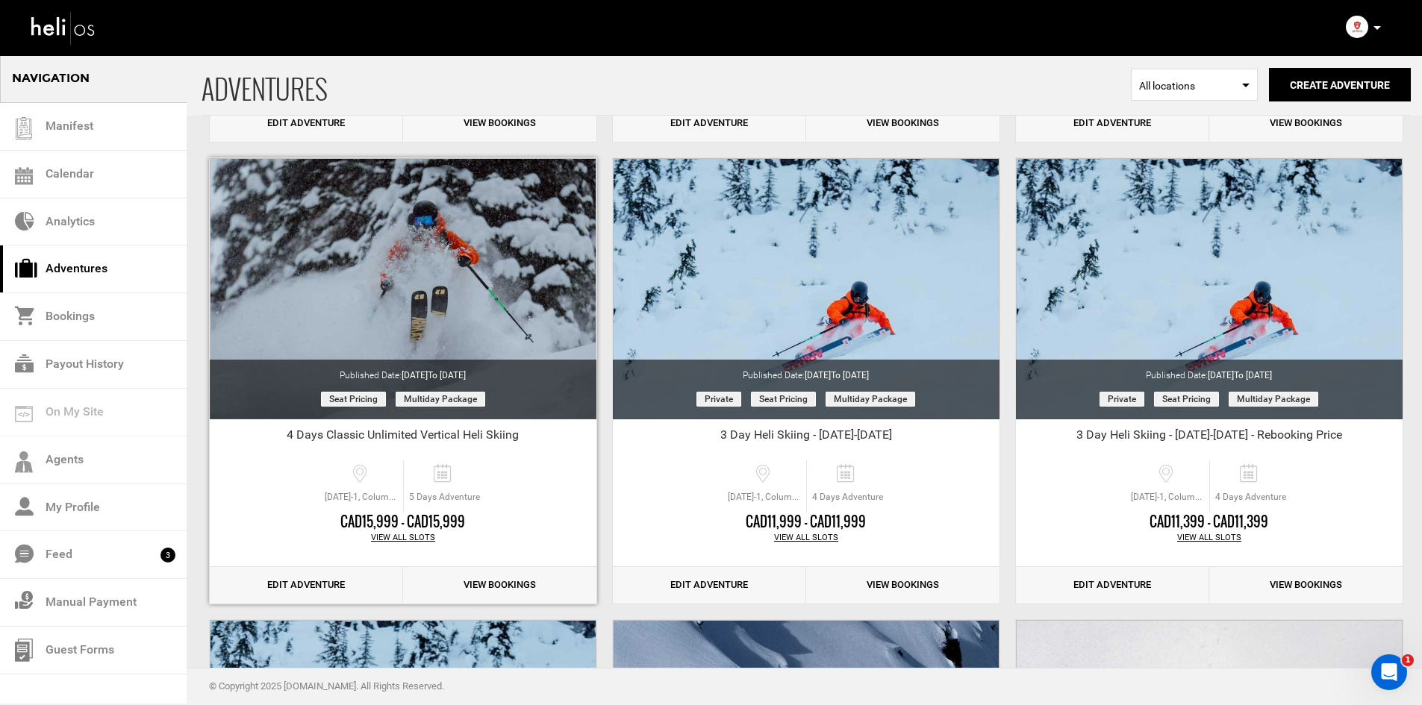
click at [393, 537] on div "View All Slots" at bounding box center [403, 538] width 387 height 12
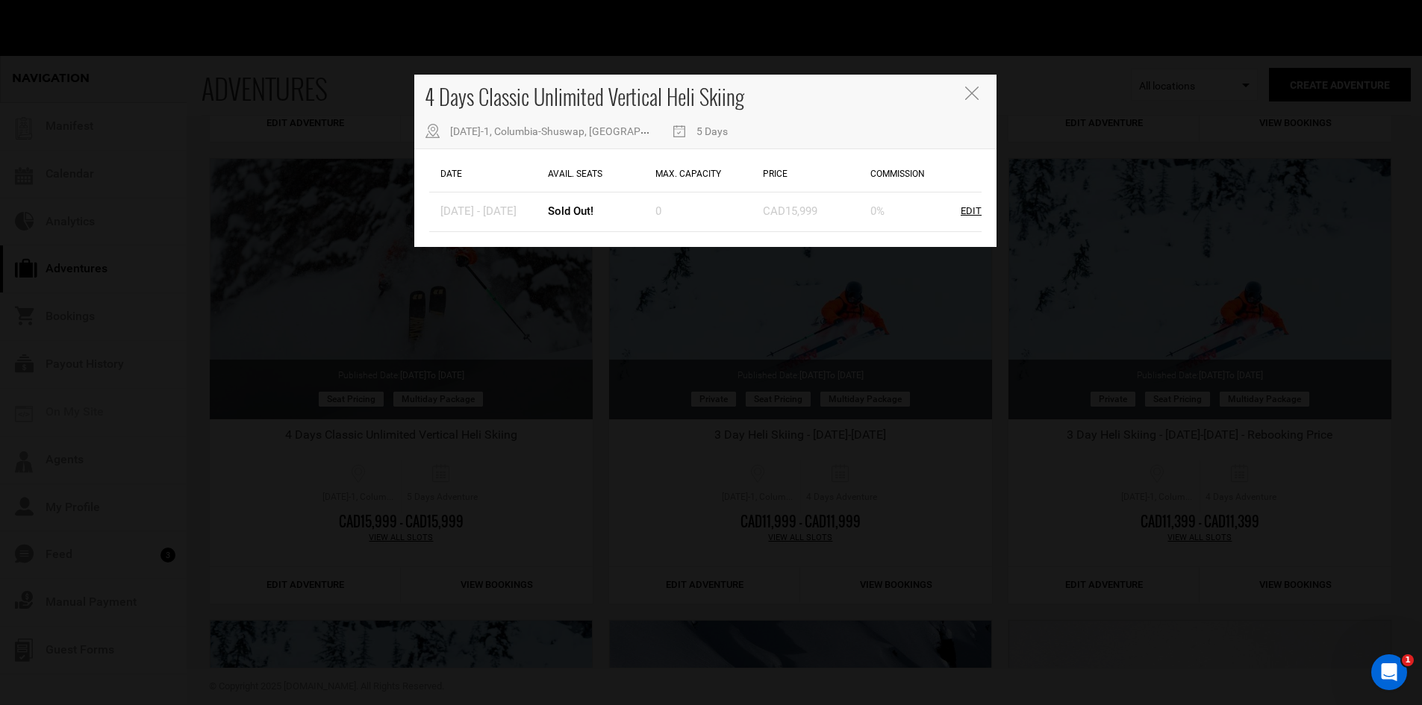
click at [968, 88] on icon "Close" at bounding box center [971, 93] width 13 height 13
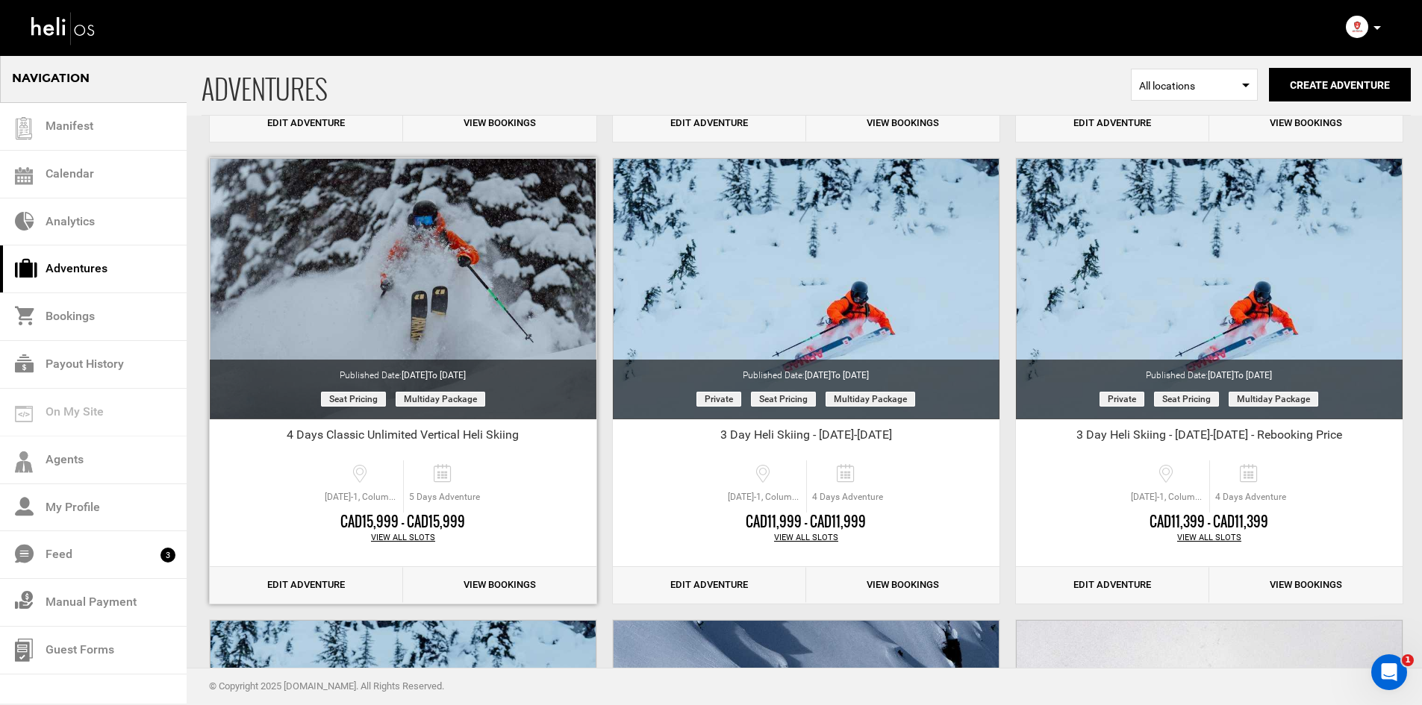
click at [410, 533] on div "View All Slots" at bounding box center [403, 538] width 387 height 12
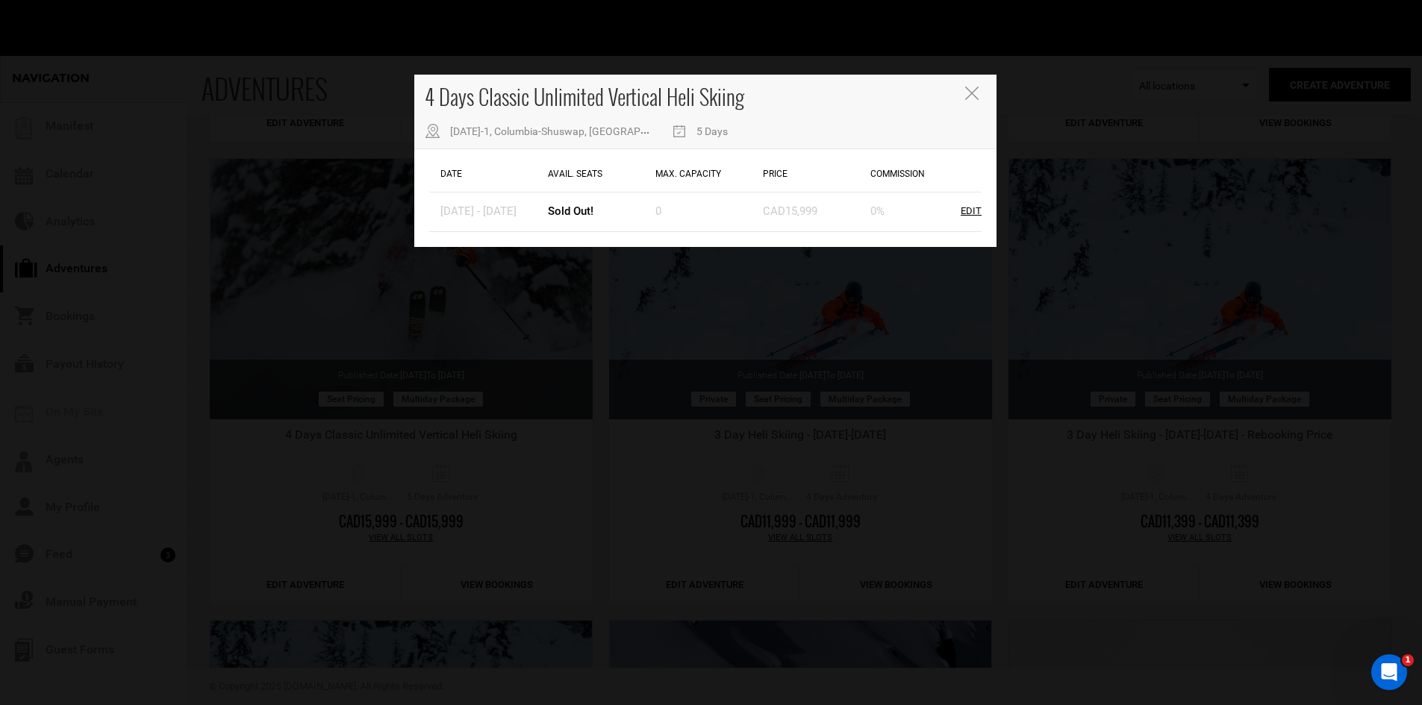
click at [966, 92] on icon "Close" at bounding box center [971, 93] width 13 height 13
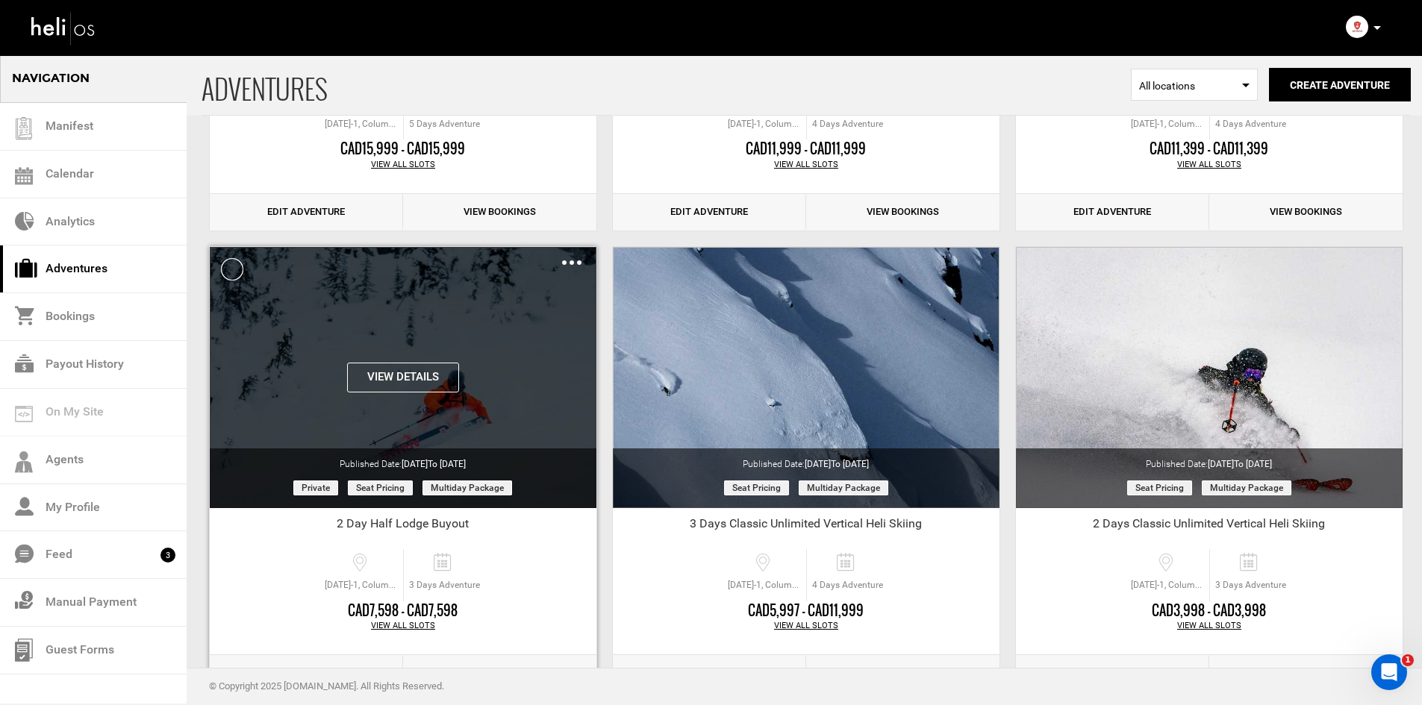
scroll to position [1866, 0]
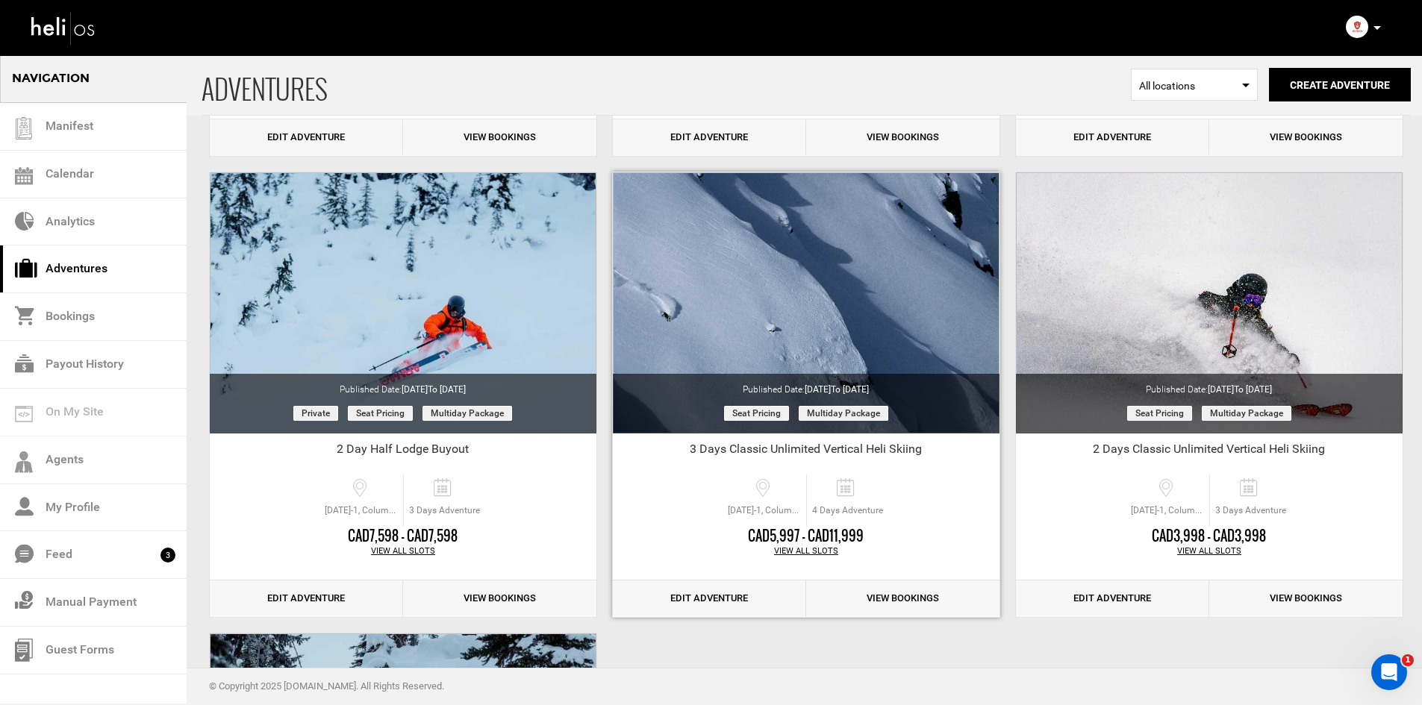
click at [813, 549] on div "View All Slots" at bounding box center [806, 551] width 387 height 12
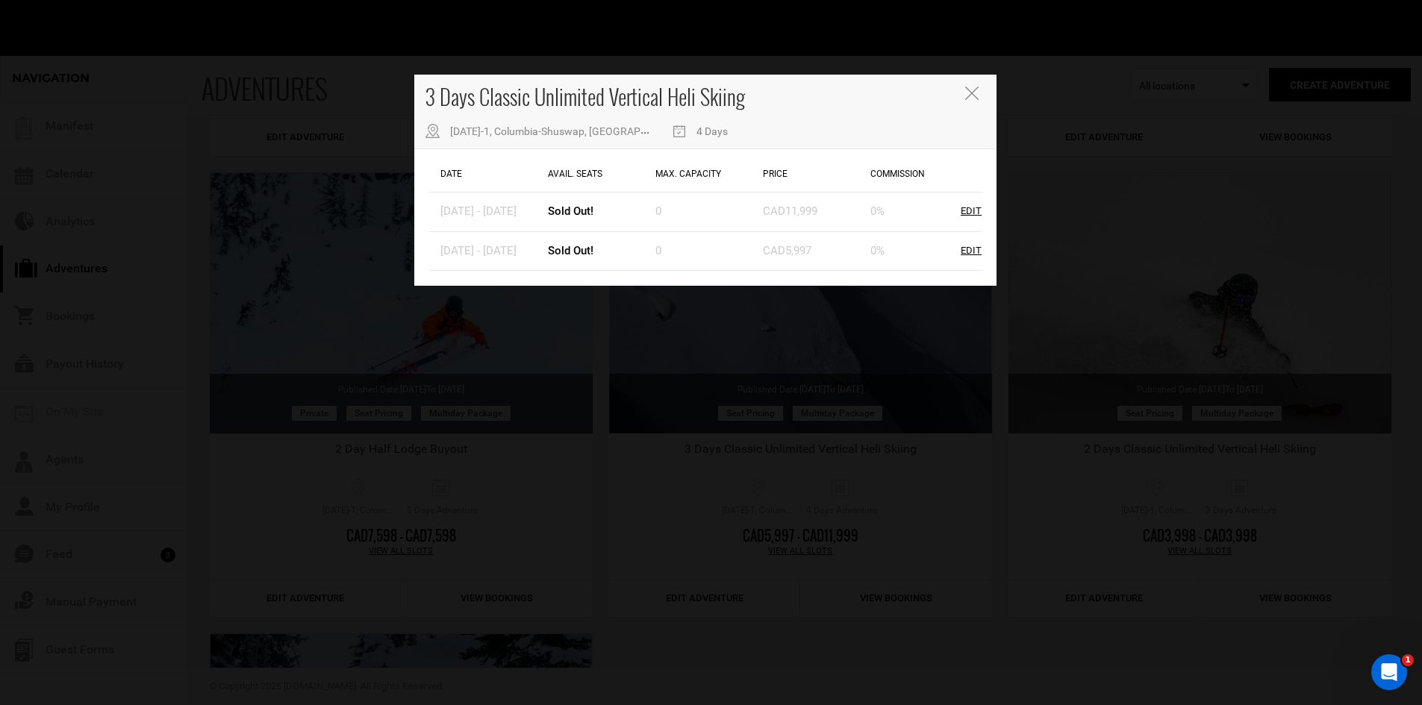
click at [966, 96] on icon "Close" at bounding box center [971, 93] width 13 height 13
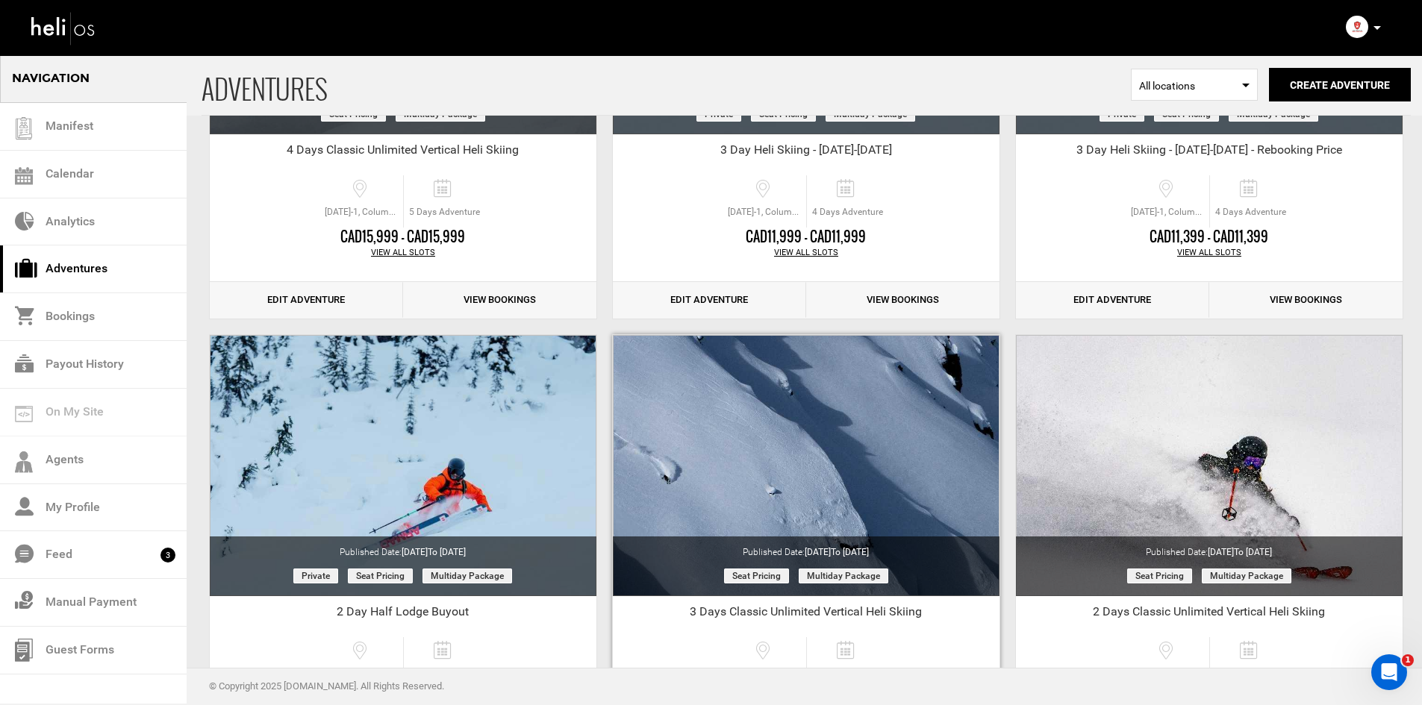
scroll to position [0, 0]
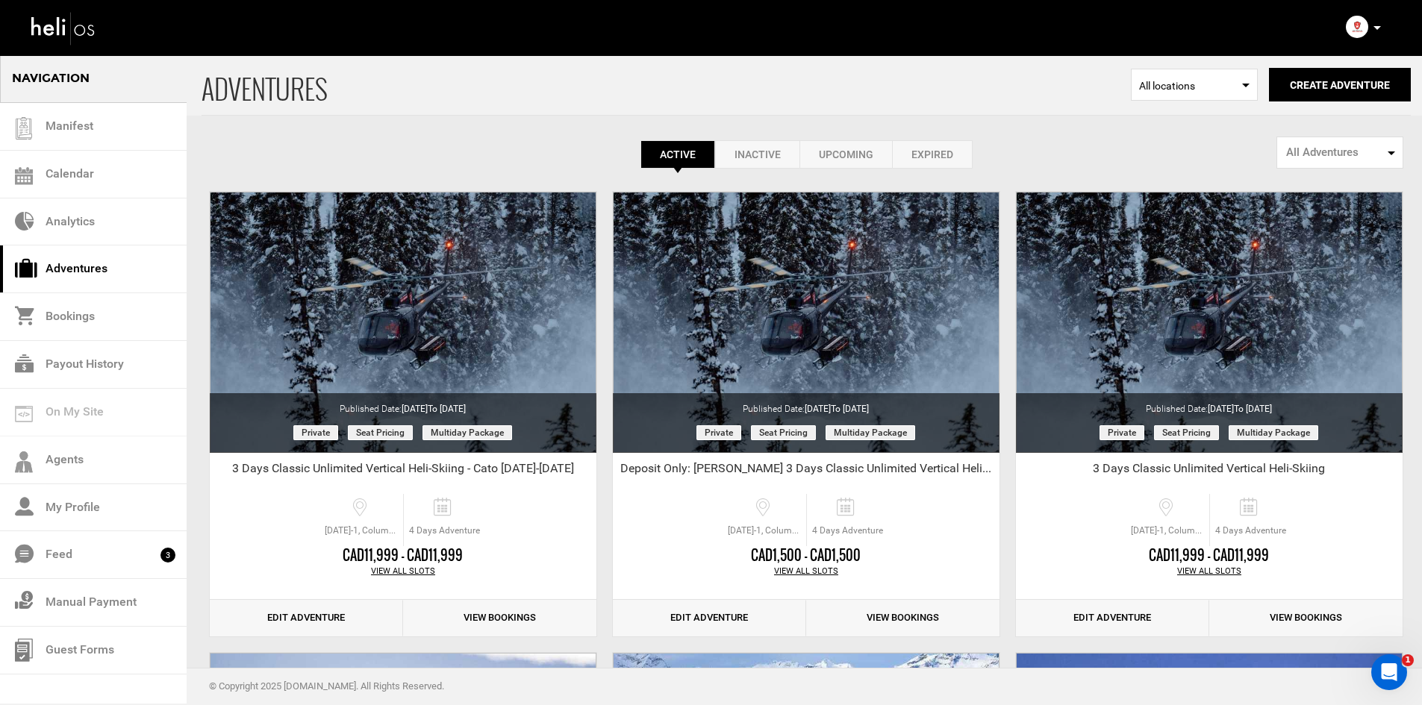
click at [775, 152] on link "Inactive" at bounding box center [757, 154] width 84 height 28
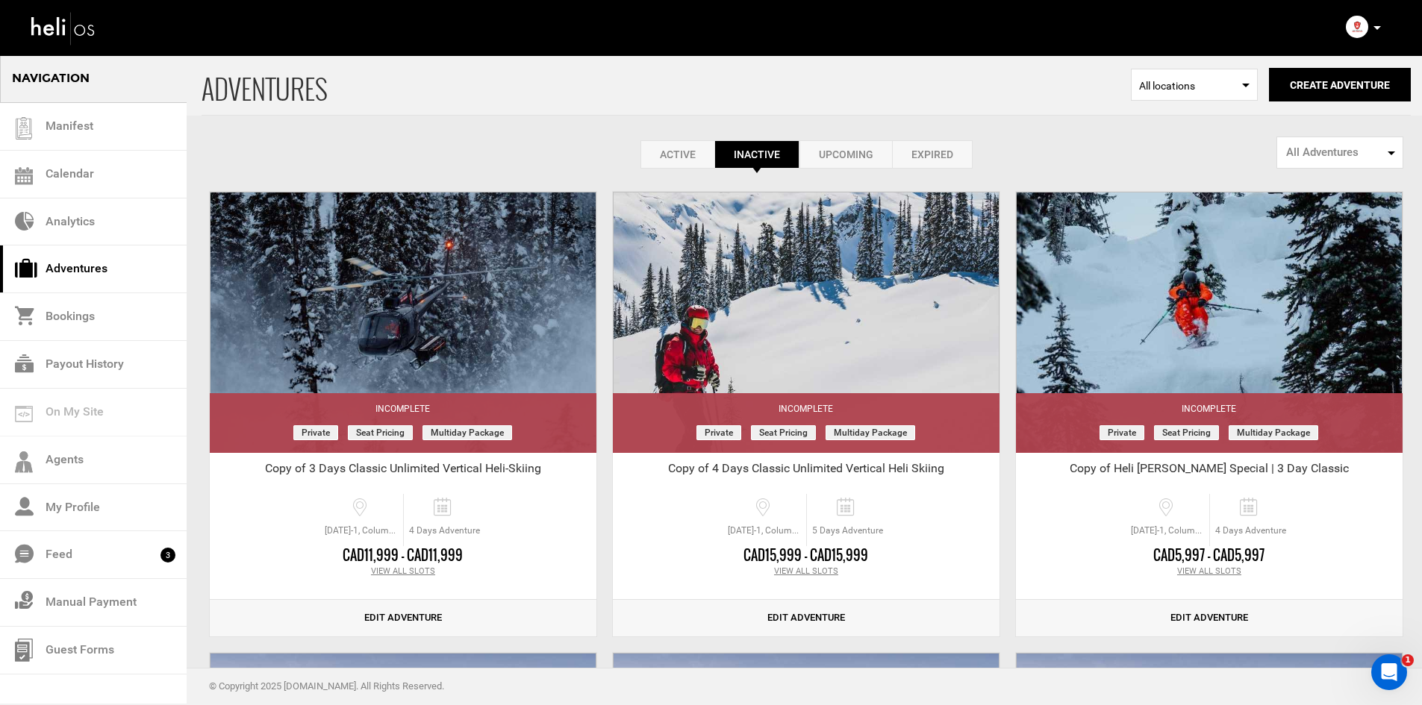
click at [681, 153] on link "Active" at bounding box center [677, 154] width 74 height 28
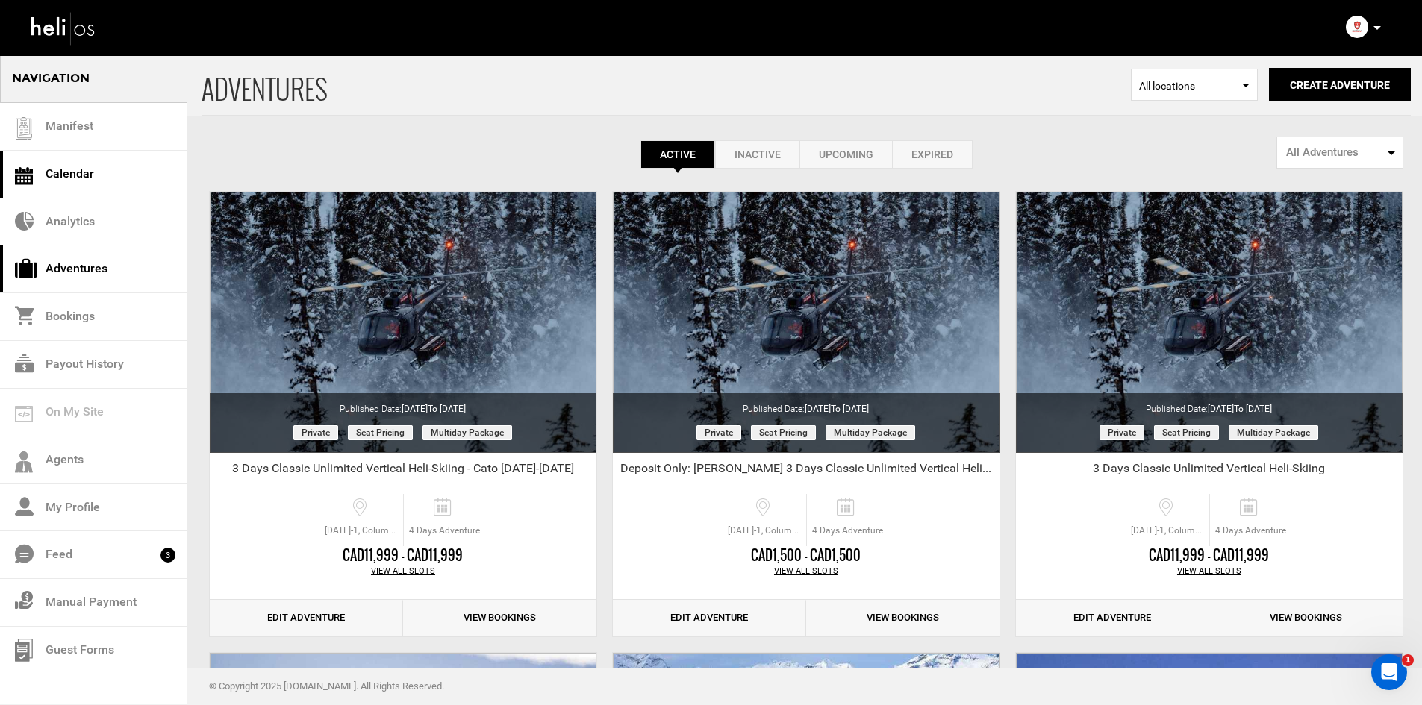
click at [40, 169] on link "Calendar" at bounding box center [93, 175] width 187 height 48
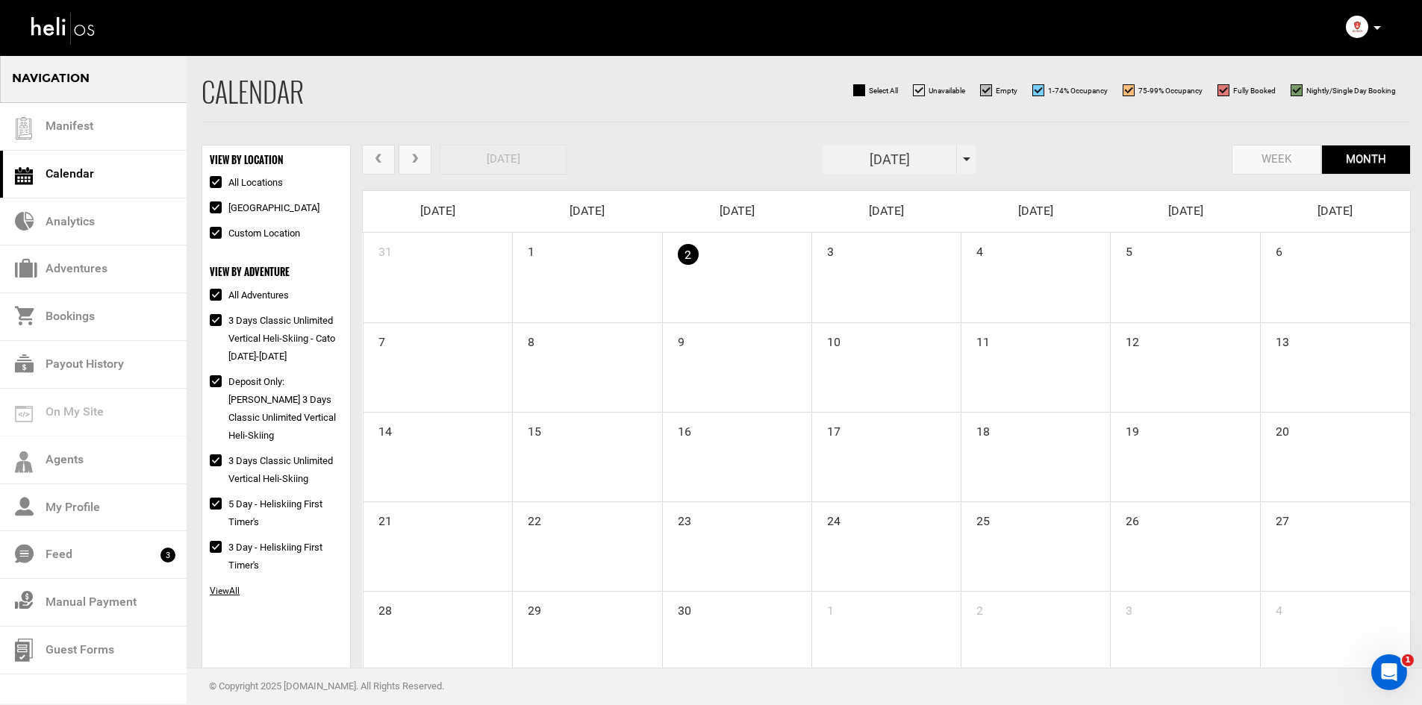
click at [429, 156] on button "next" at bounding box center [414, 160] width 33 height 31
click at [416, 157] on span "next" at bounding box center [414, 159] width 13 height 11
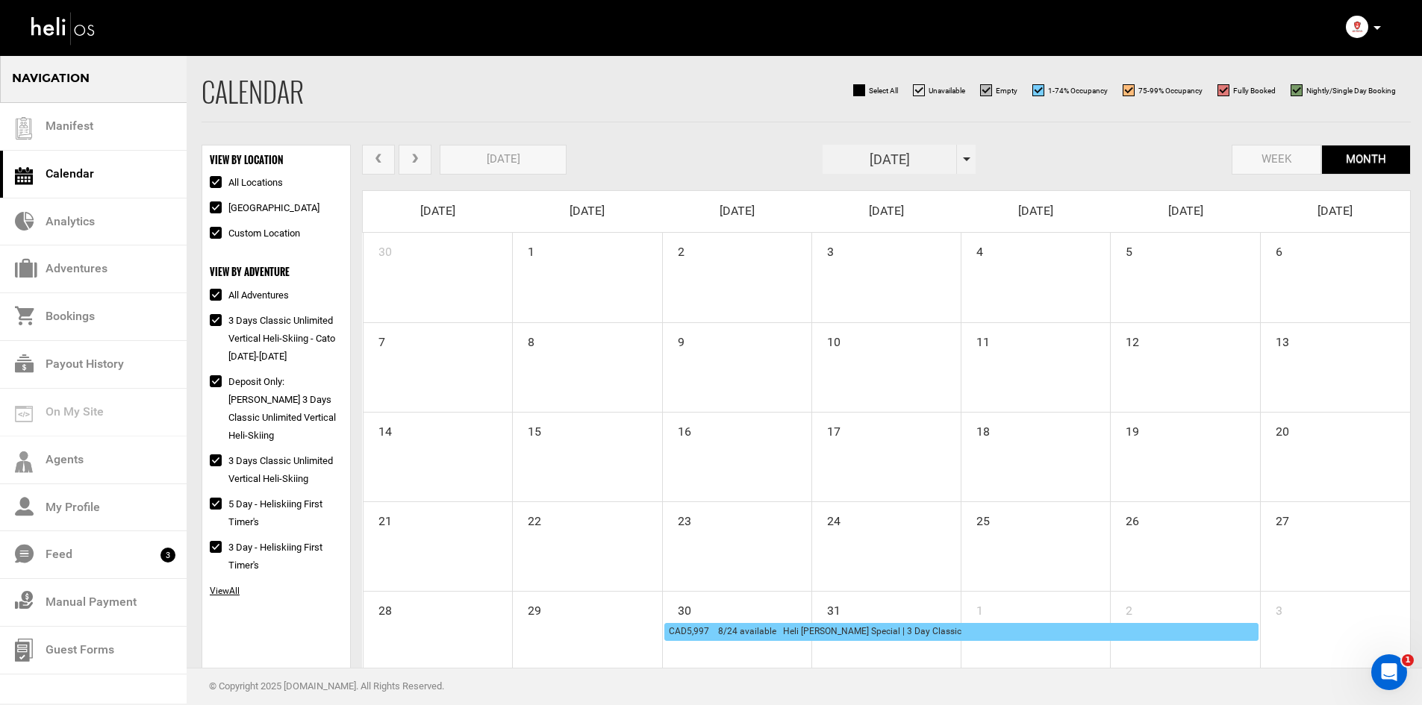
click at [416, 157] on span "next" at bounding box center [414, 159] width 13 height 11
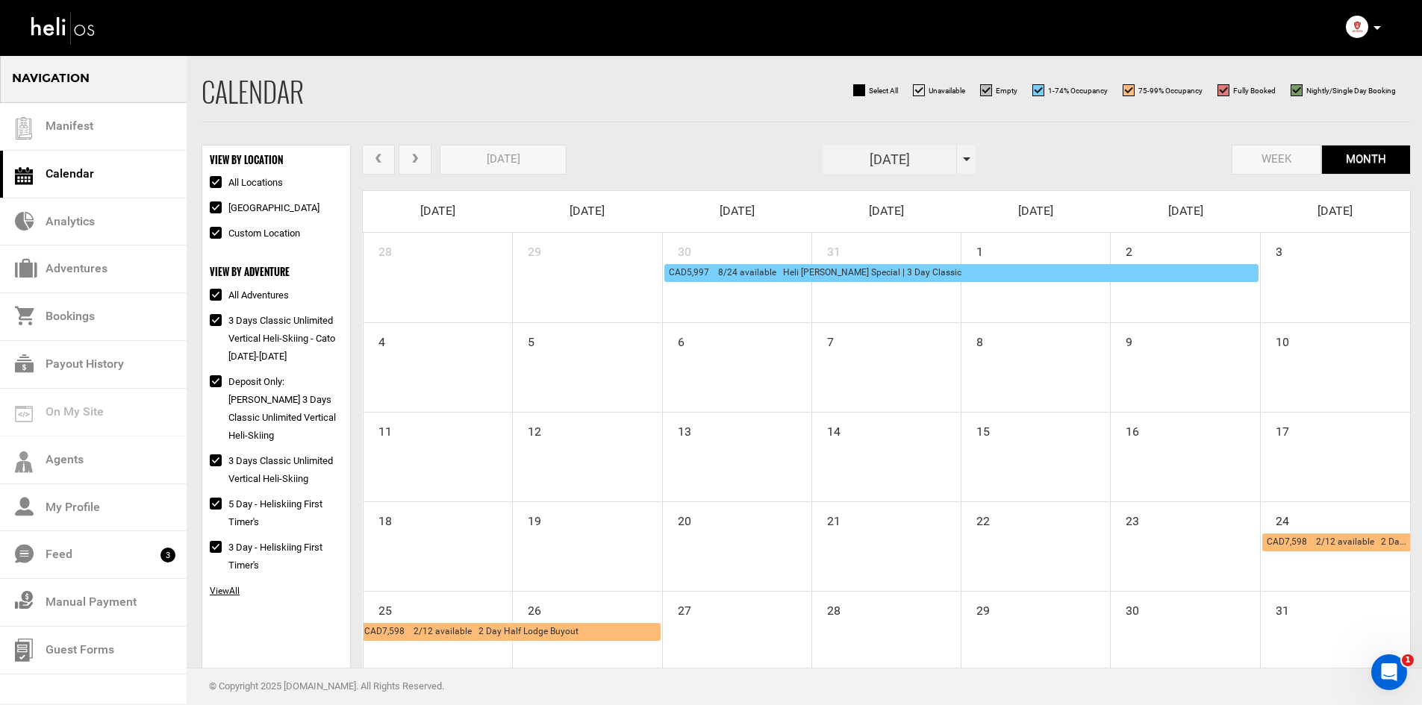
click at [416, 157] on span "next" at bounding box center [414, 159] width 13 height 11
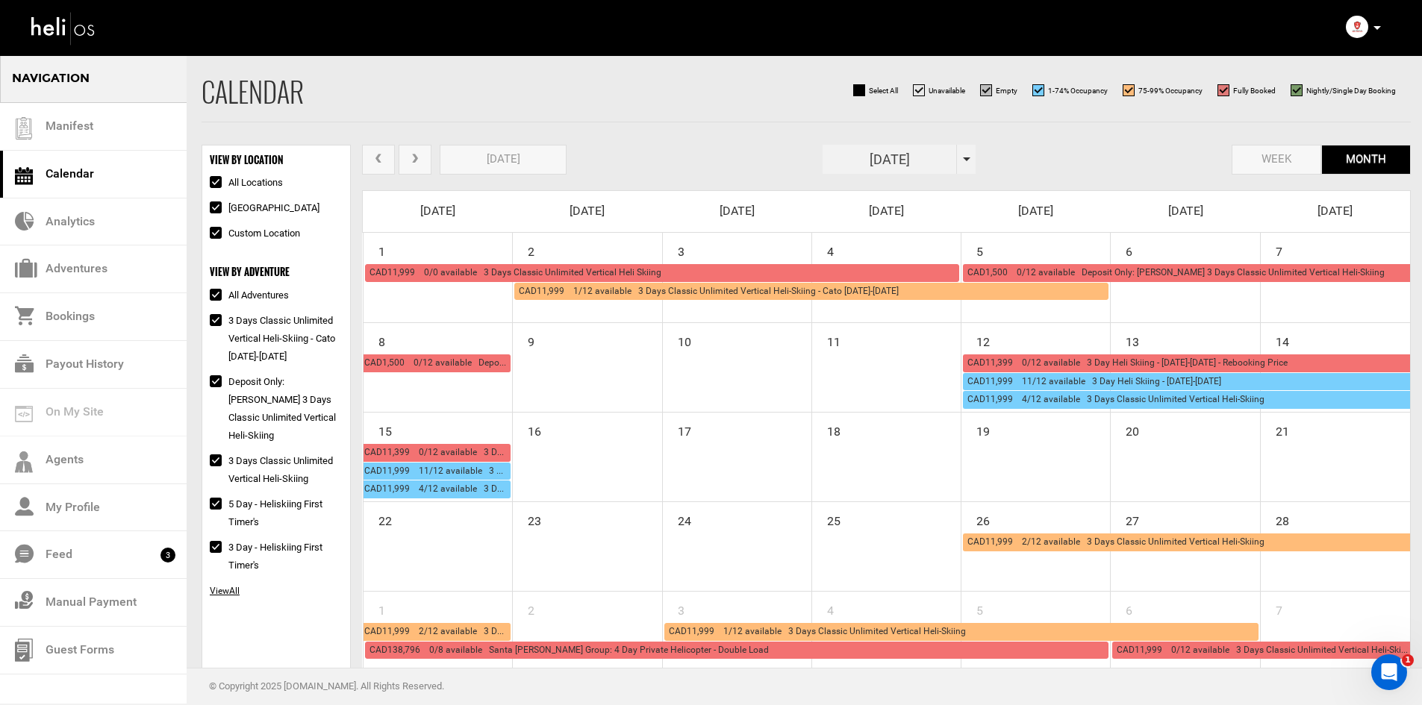
click at [380, 157] on span "prev" at bounding box center [378, 159] width 13 height 11
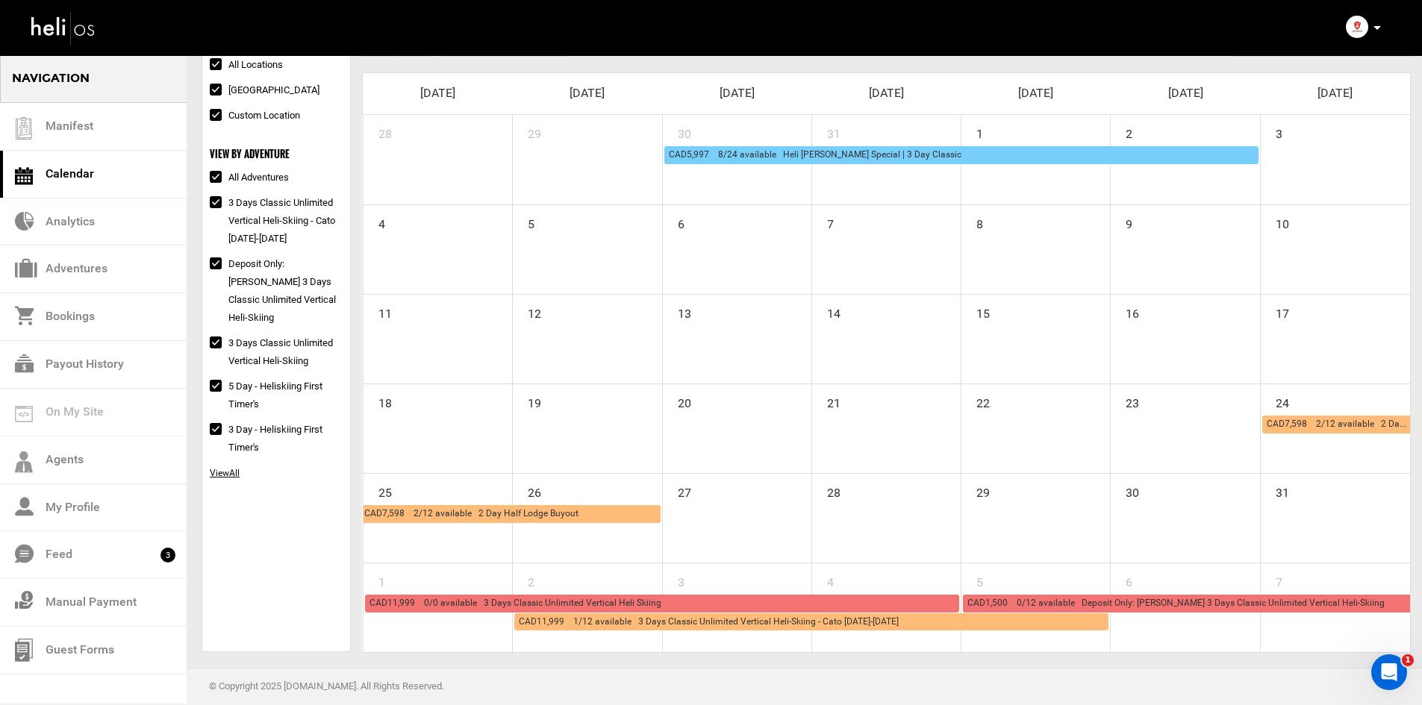
scroll to position [43, 0]
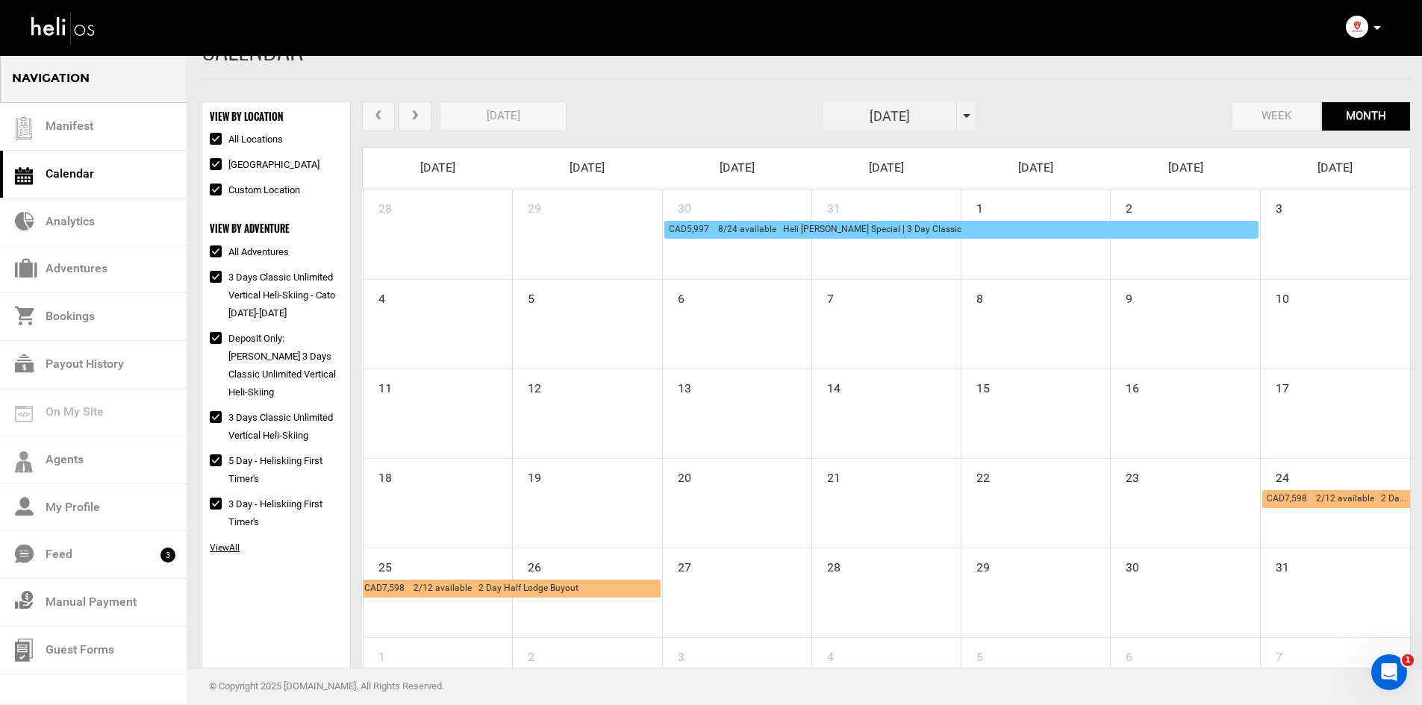
click at [400, 116] on button "next" at bounding box center [414, 116] width 33 height 31
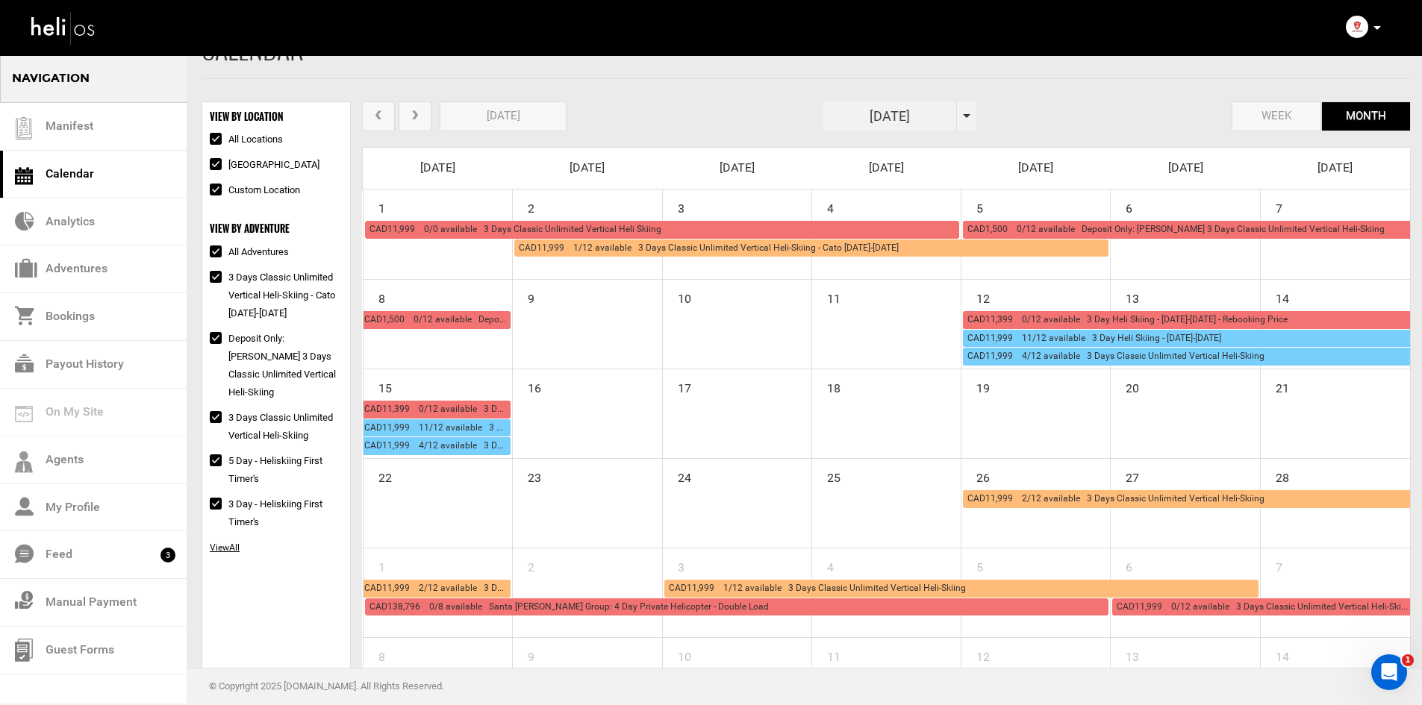
click at [385, 120] on span "prev" at bounding box center [378, 115] width 13 height 11
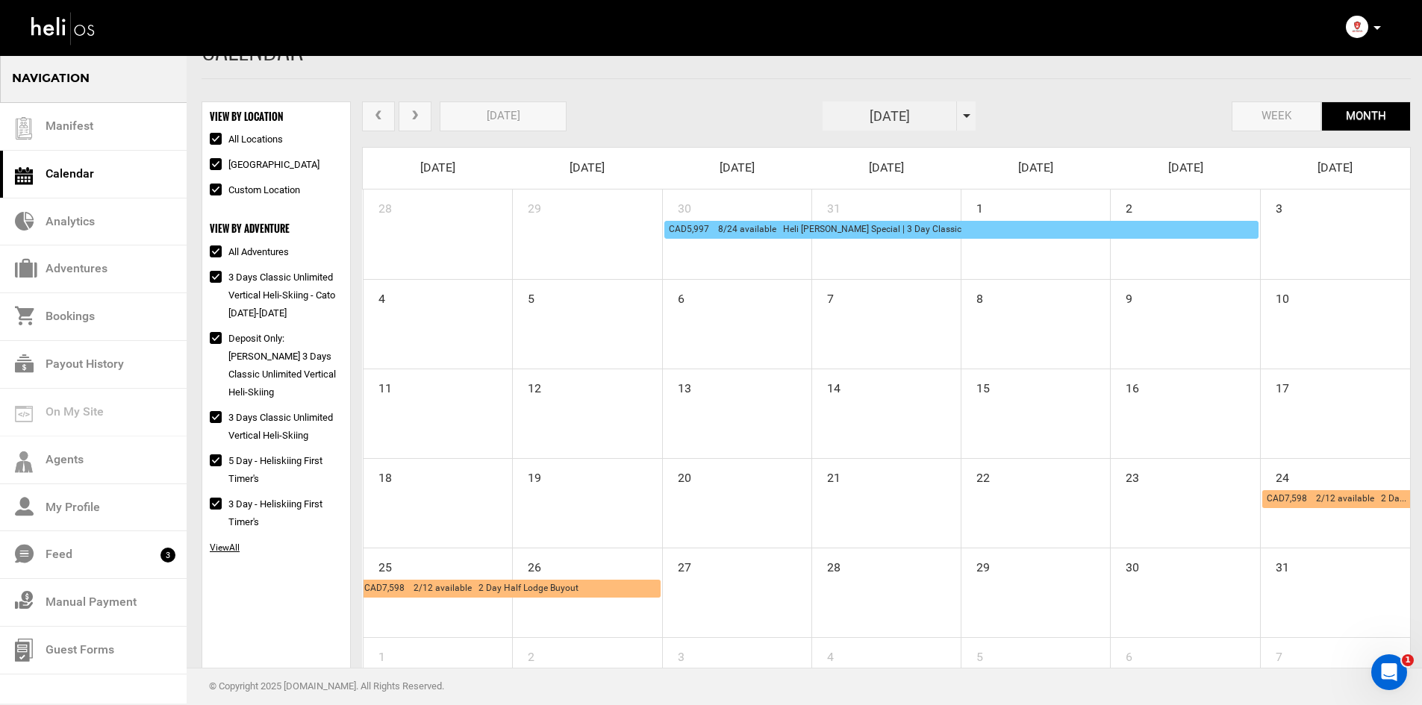
click at [411, 119] on span "next" at bounding box center [414, 115] width 13 height 11
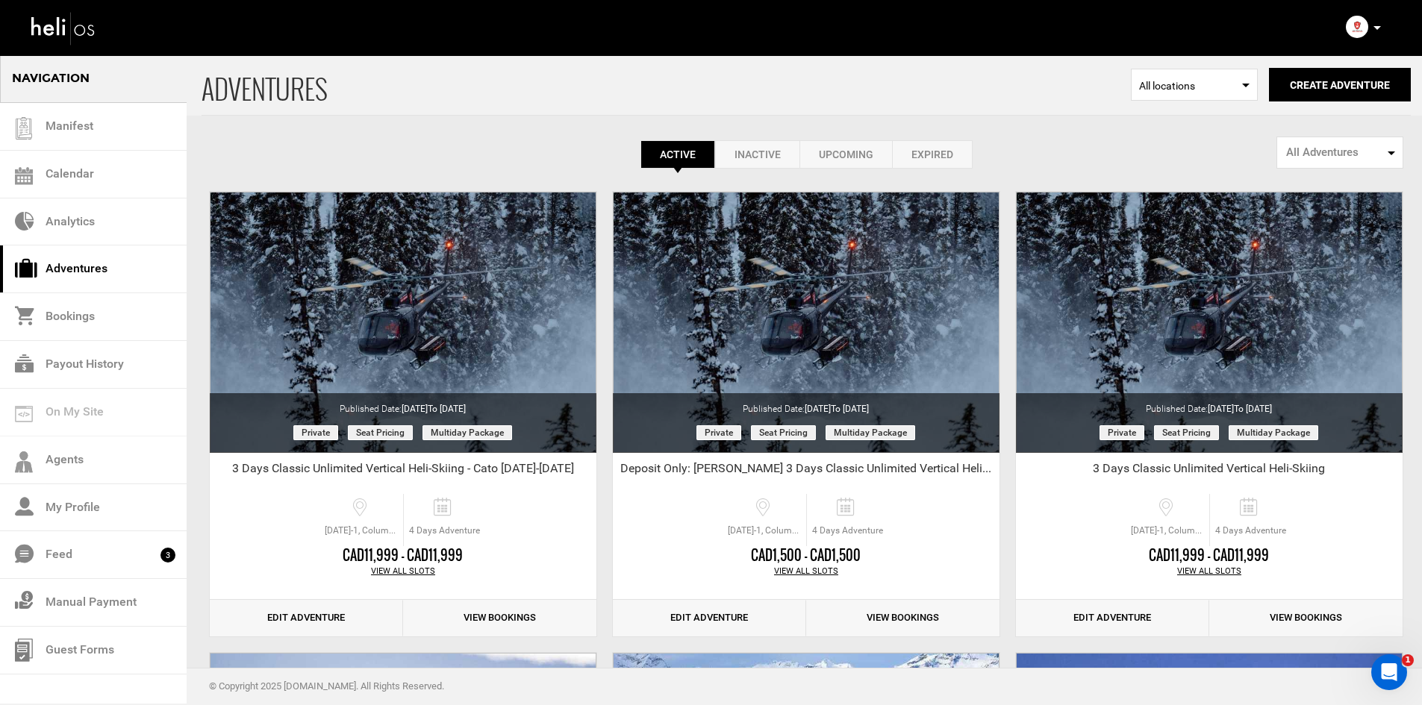
click at [860, 156] on link "Upcoming" at bounding box center [845, 154] width 93 height 28
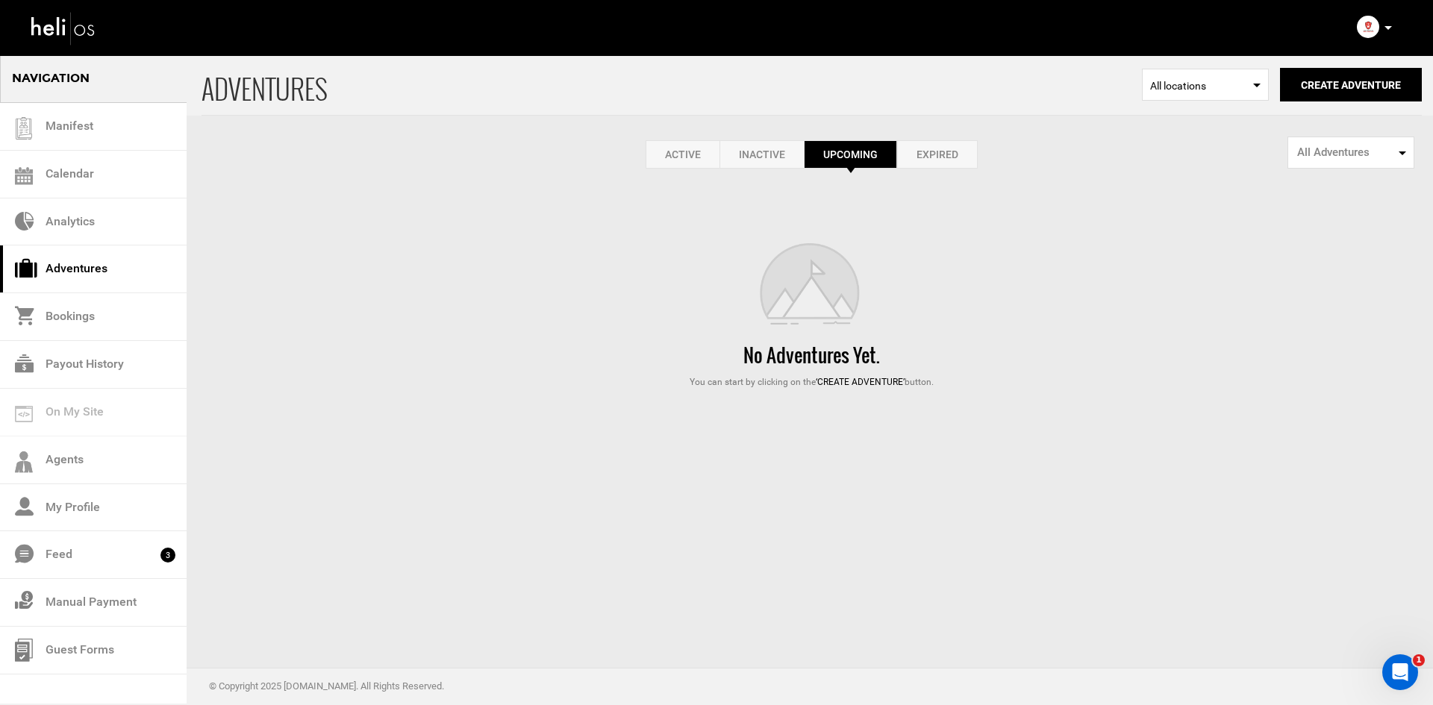
click at [928, 150] on link "Expired" at bounding box center [937, 154] width 81 height 28
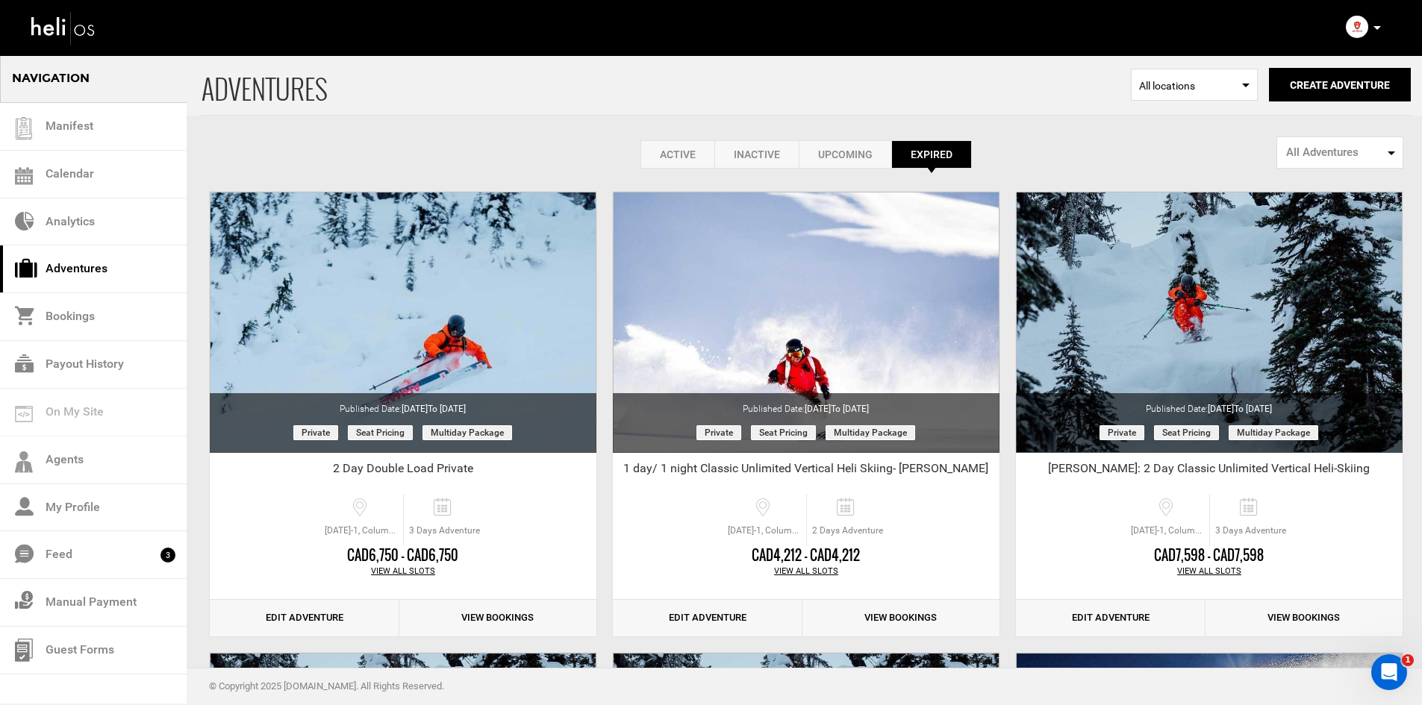
click at [685, 154] on link "Active" at bounding box center [677, 154] width 74 height 28
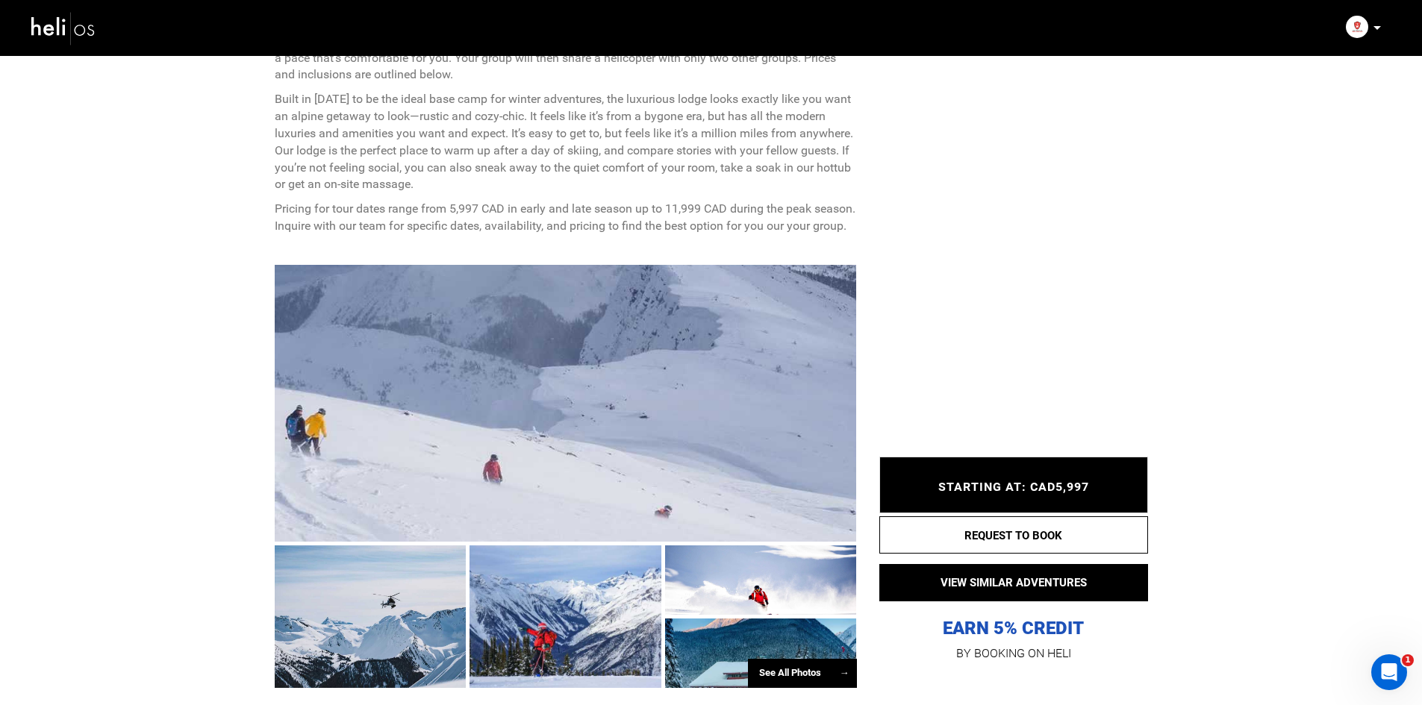
scroll to position [672, 0]
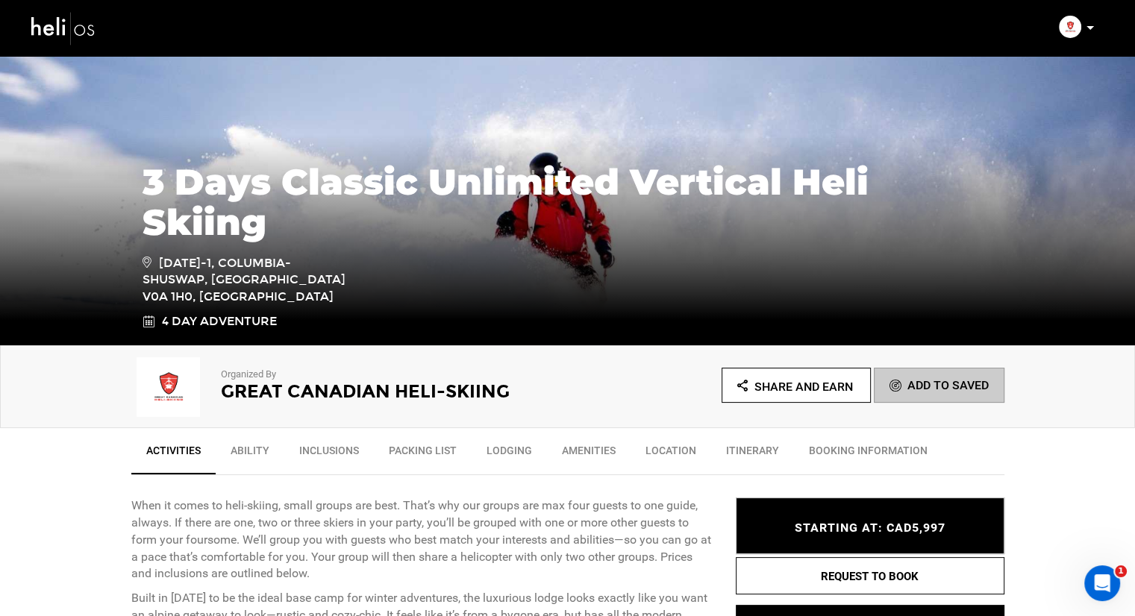
scroll to position [149, 0]
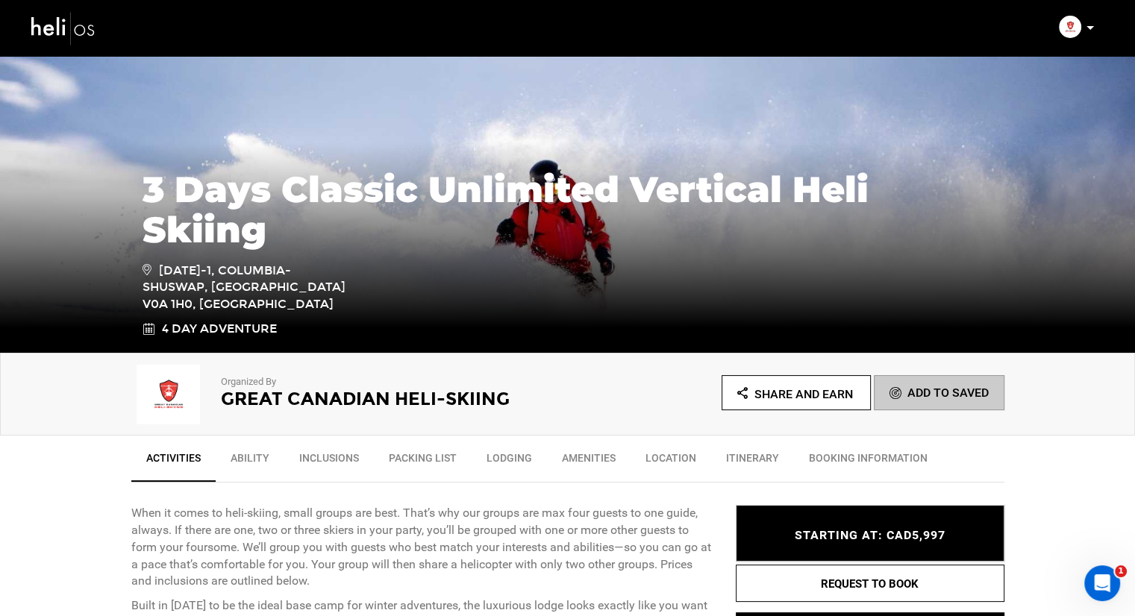
click at [147, 405] on img at bounding box center [168, 395] width 75 height 60
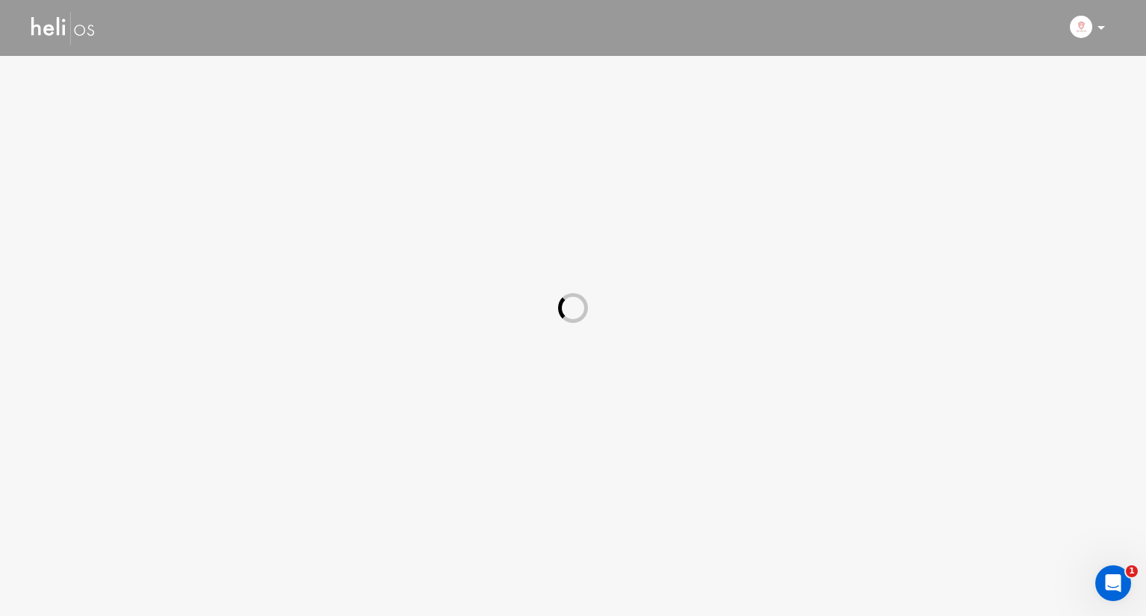
click at [152, 400] on div at bounding box center [573, 308] width 1146 height 616
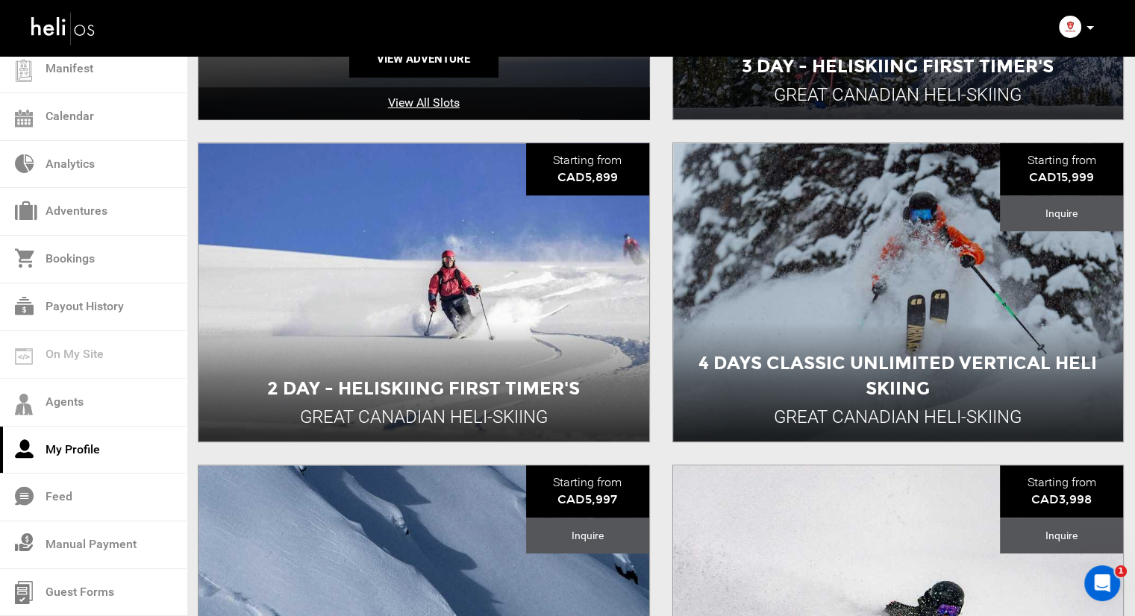
scroll to position [844, 0]
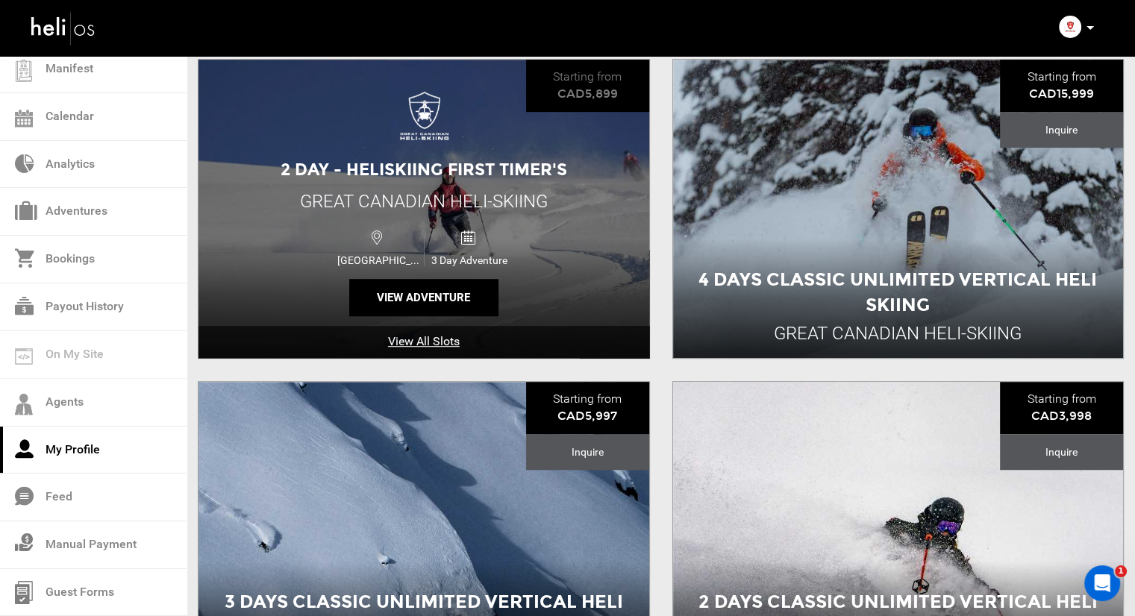
click at [437, 337] on link "View All Slots" at bounding box center [423, 342] width 451 height 32
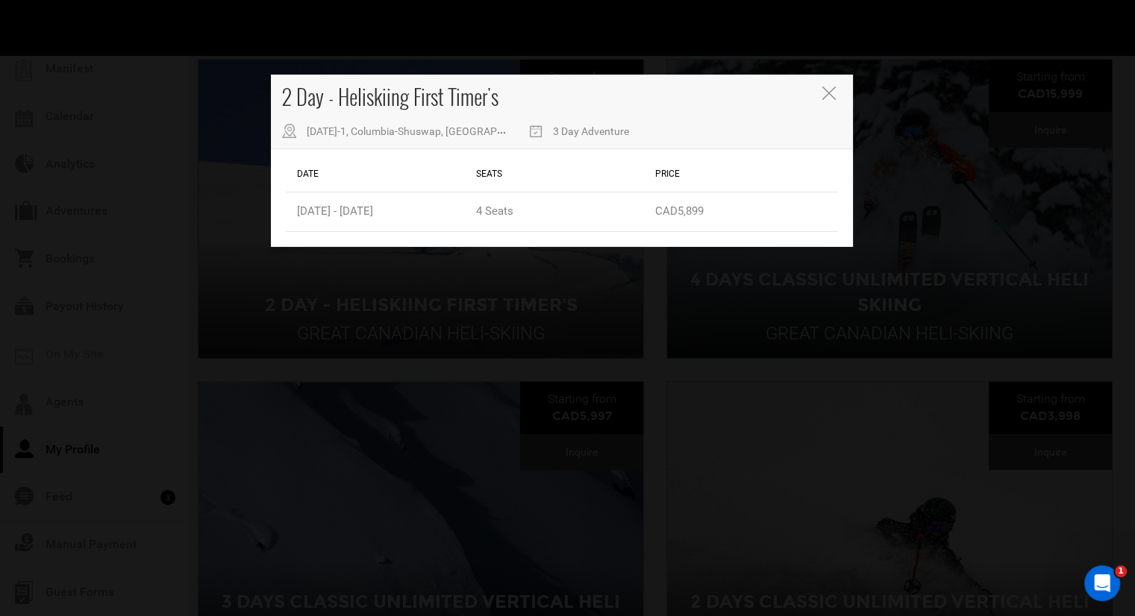
click at [836, 101] on button "Close" at bounding box center [830, 95] width 16 height 16
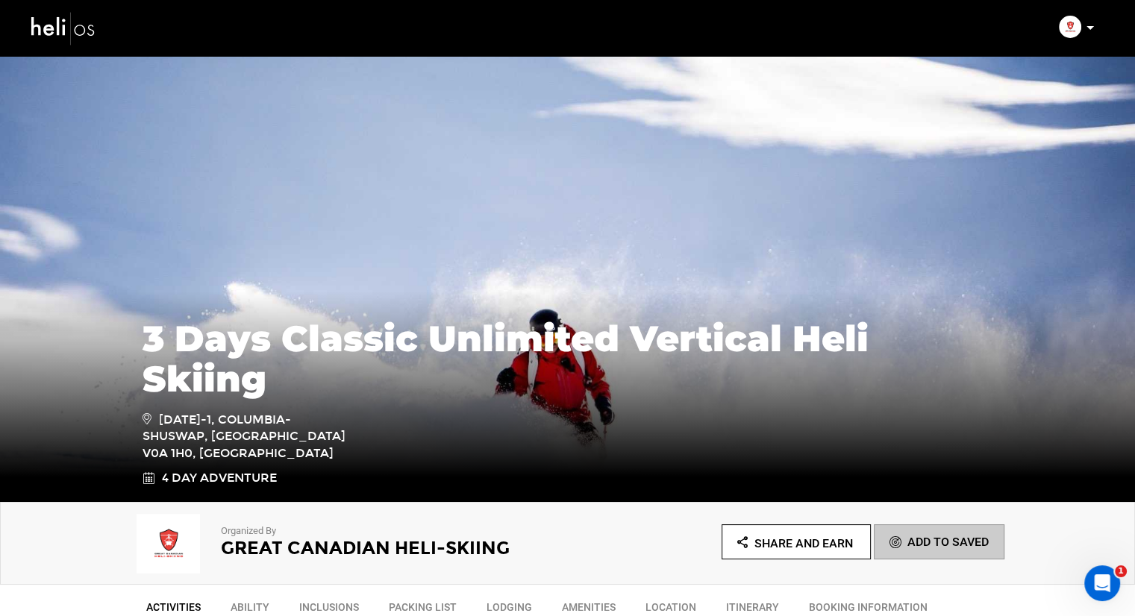
click at [169, 539] on img at bounding box center [168, 544] width 75 height 60
